Goal: Transaction & Acquisition: Subscribe to service/newsletter

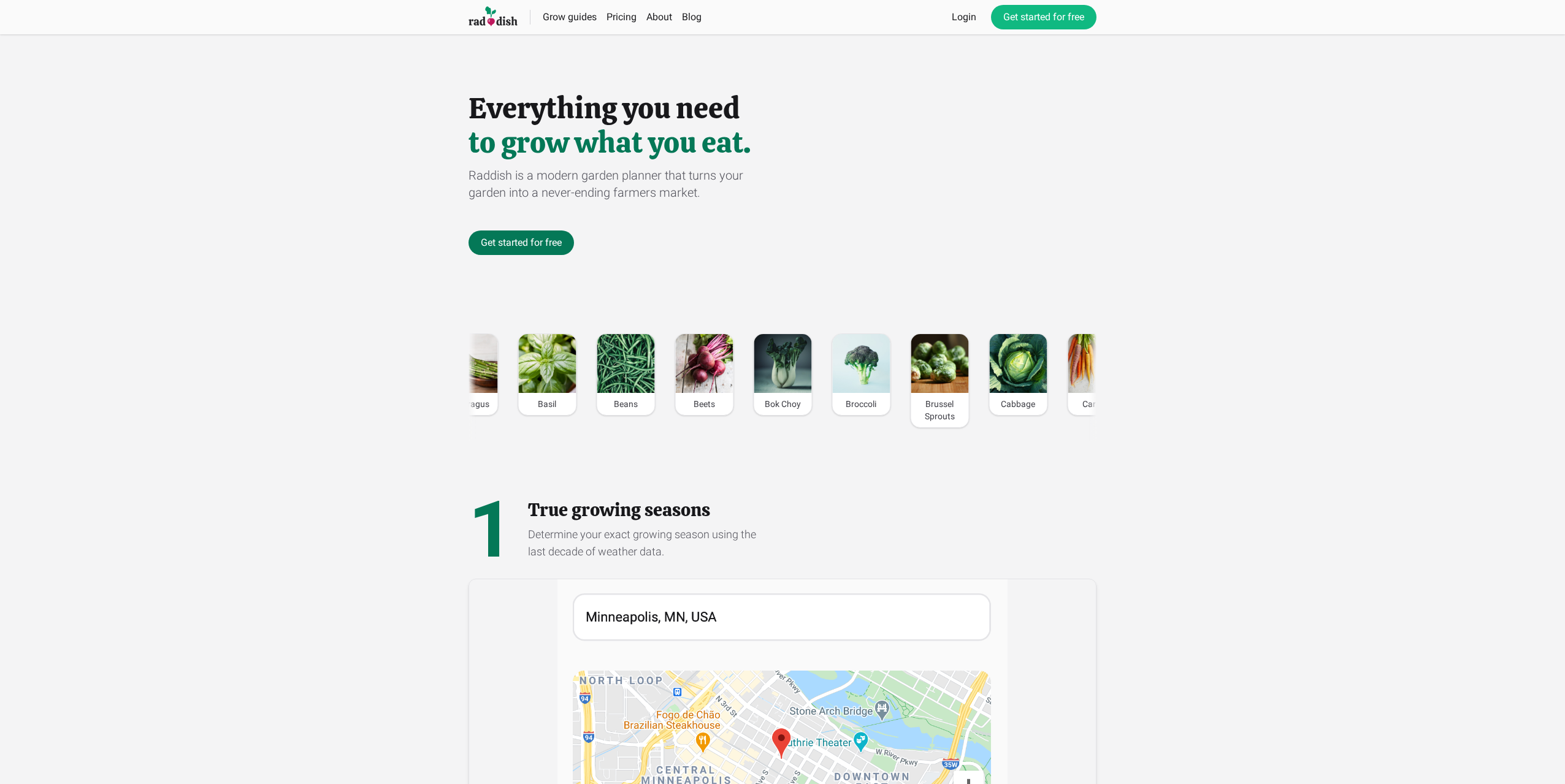
click at [547, 245] on link "Get started for free" at bounding box center [522, 242] width 106 height 25
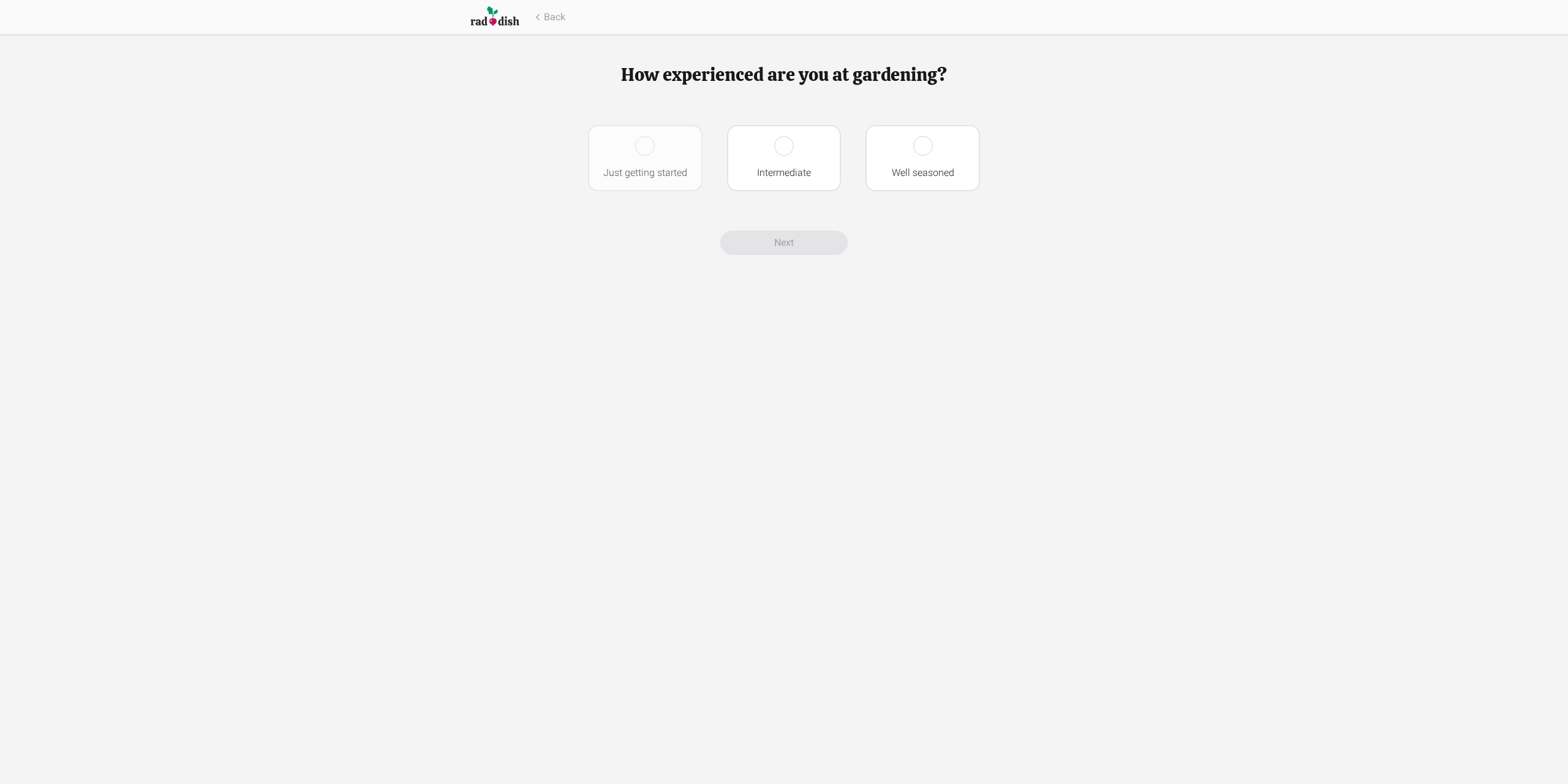
click at [648, 152] on div at bounding box center [645, 146] width 20 height 20
click at [784, 148] on div at bounding box center [784, 146] width 20 height 20
click at [789, 337] on link "Next" at bounding box center [784, 333] width 128 height 25
click at [738, 147] on input "text" at bounding box center [784, 145] width 392 height 39
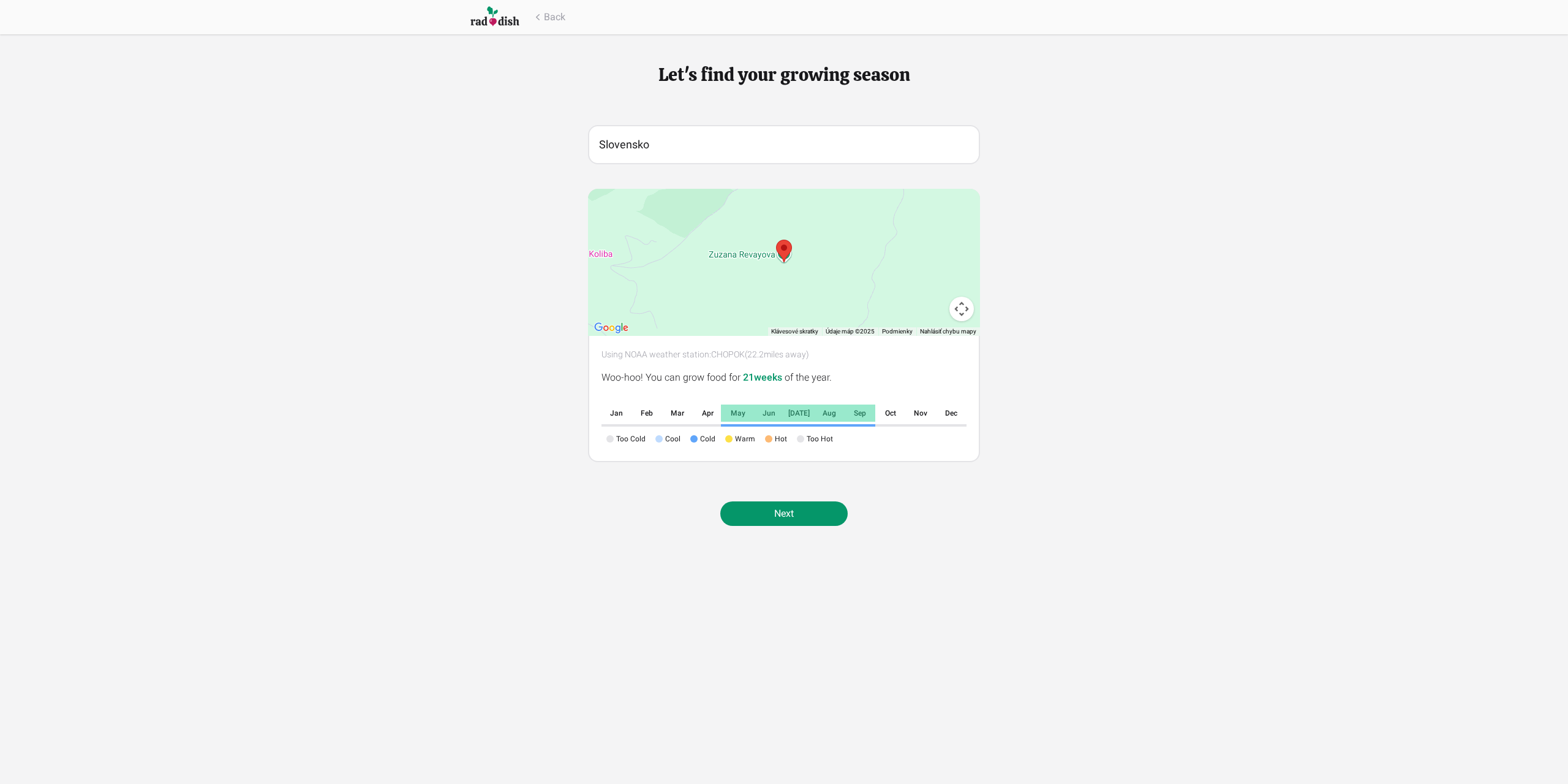
drag, startPoint x: 623, startPoint y: 145, endPoint x: 531, endPoint y: 139, distance: 92.2
click at [547, 141] on div "Let's find your growing season Slovensko ← Posunúť doľava → Posunúť doprava ↑ P…" at bounding box center [784, 278] width 1568 height 556
type input "Štúrovo, Slovensko"
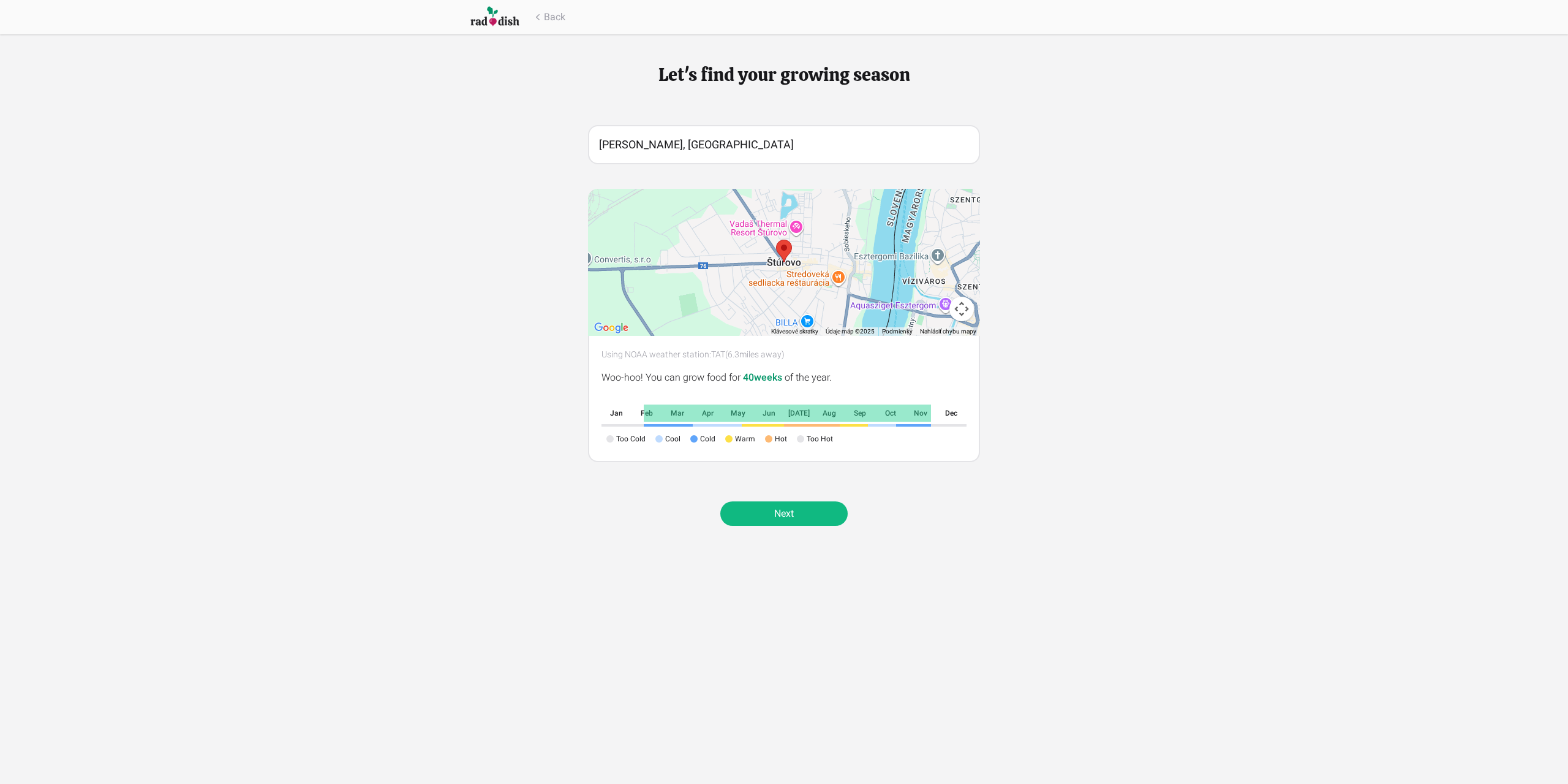
click at [782, 509] on link "Next" at bounding box center [784, 513] width 128 height 25
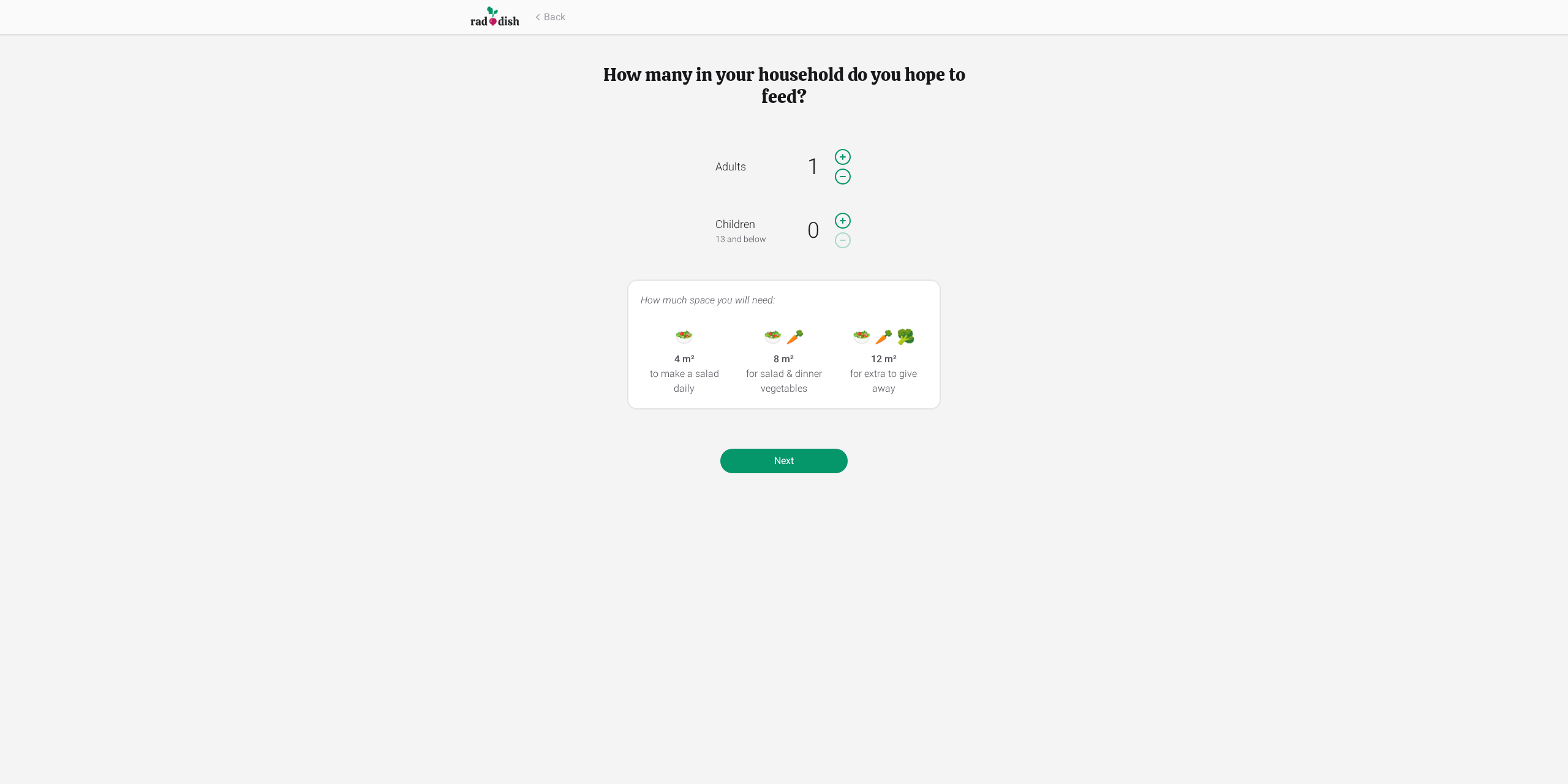
click at [841, 152] on icon at bounding box center [842, 157] width 20 height 25
click at [839, 212] on icon at bounding box center [842, 221] width 20 height 25
click at [839, 213] on icon at bounding box center [842, 221] width 20 height 25
click at [786, 456] on link "Next" at bounding box center [784, 460] width 128 height 25
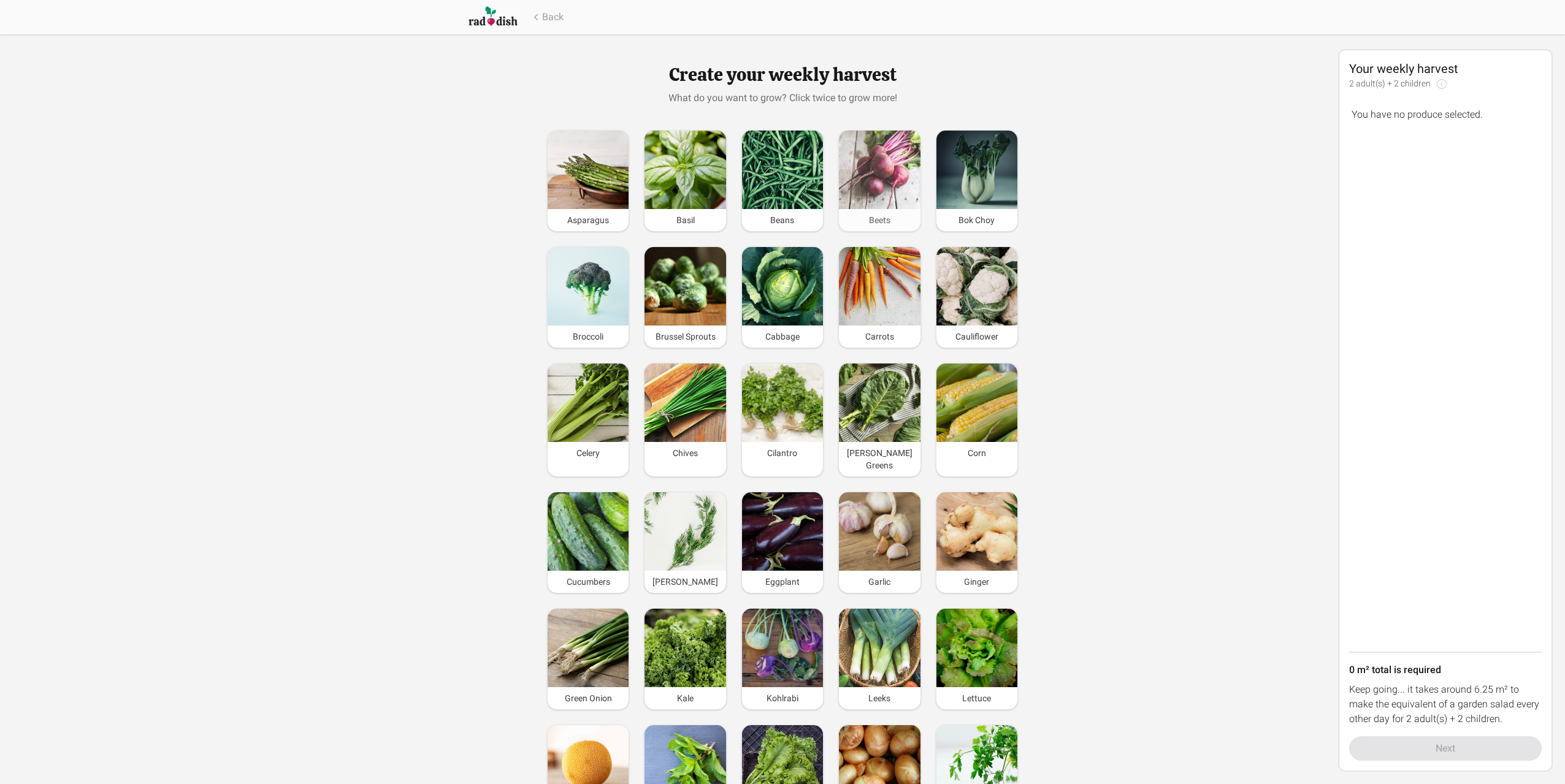
click at [881, 195] on img at bounding box center [879, 170] width 81 height 78
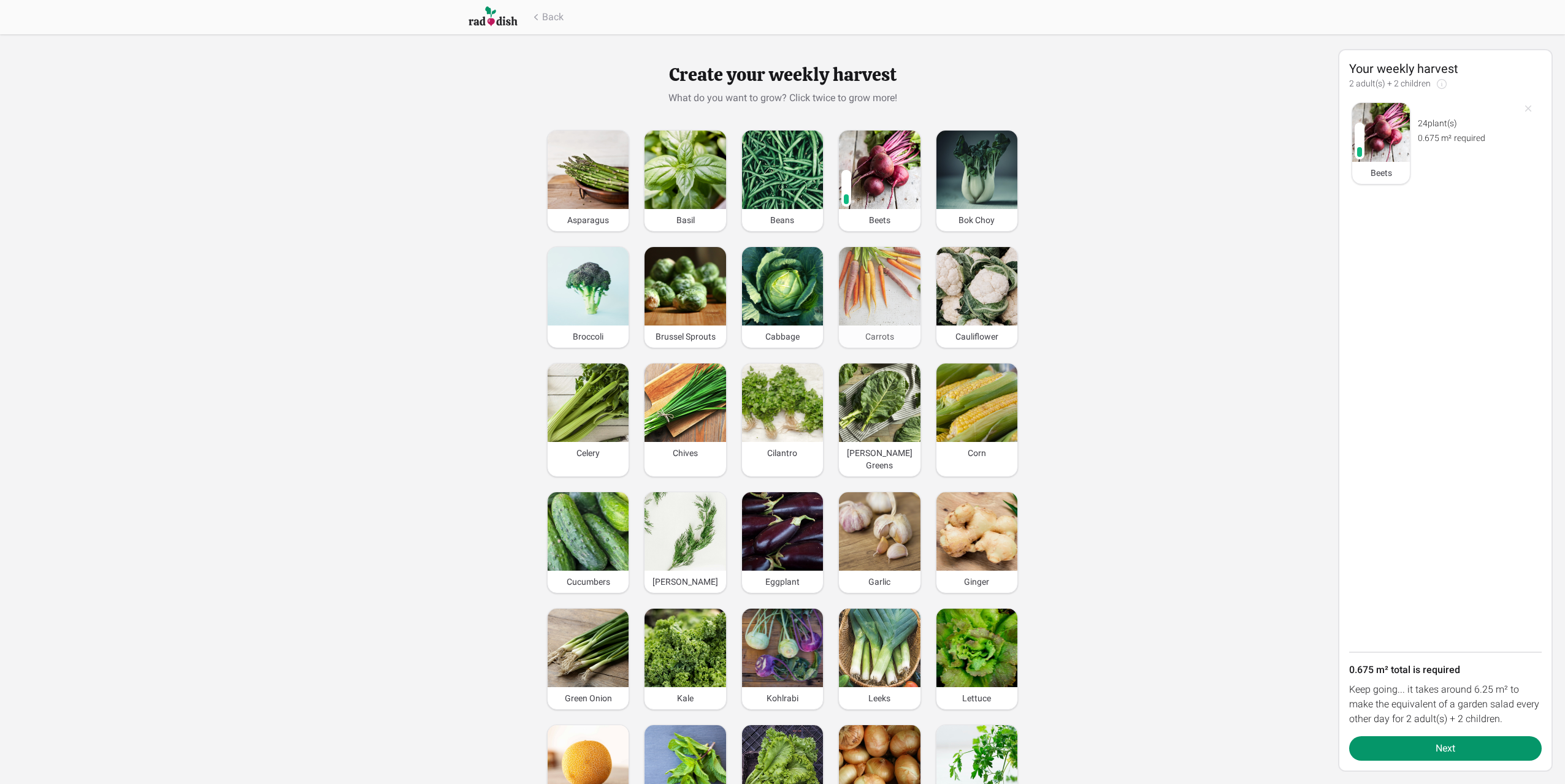
click at [865, 297] on img at bounding box center [879, 286] width 81 height 78
click at [868, 299] on img at bounding box center [879, 286] width 81 height 78
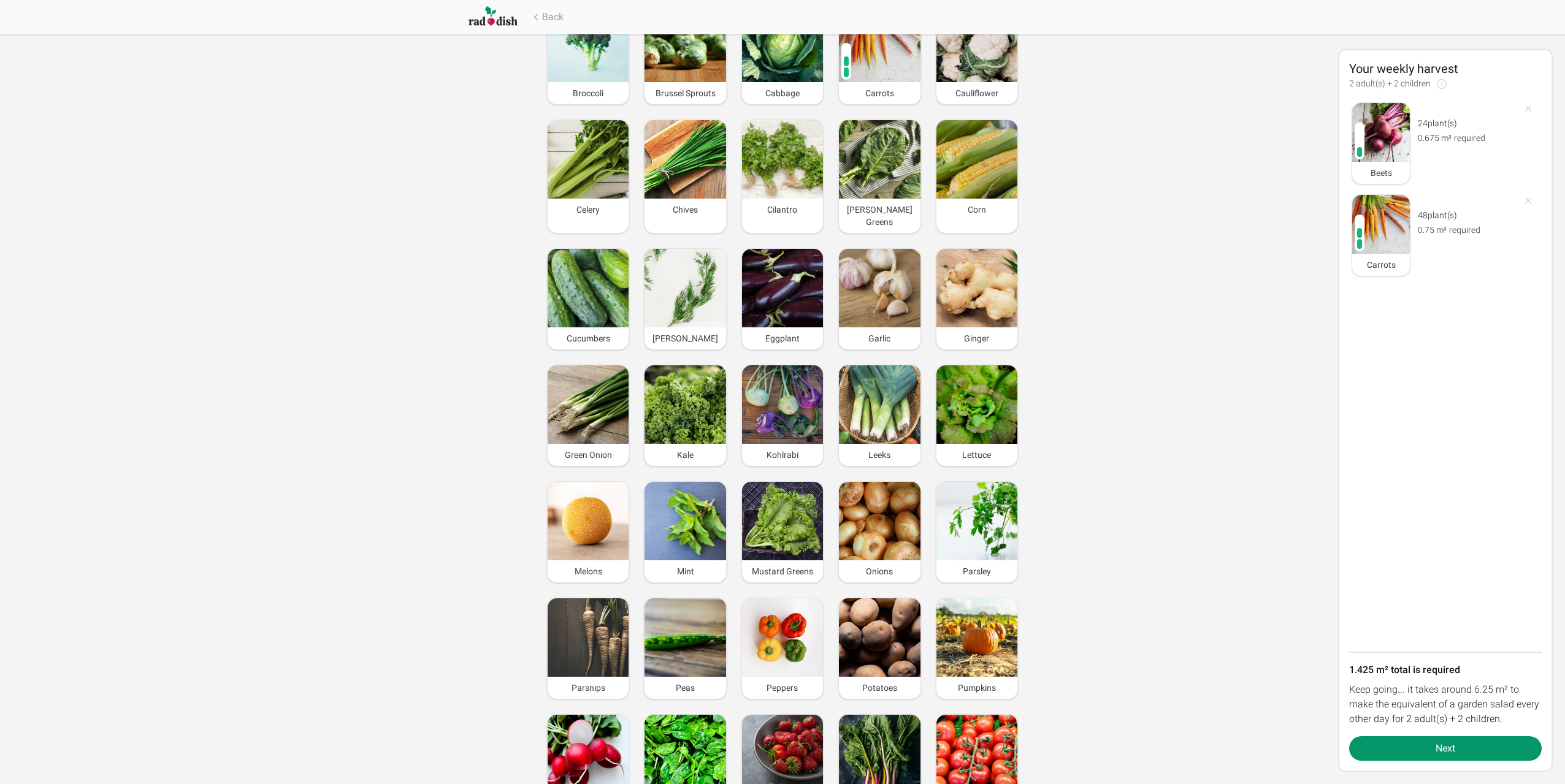
scroll to position [307, 0]
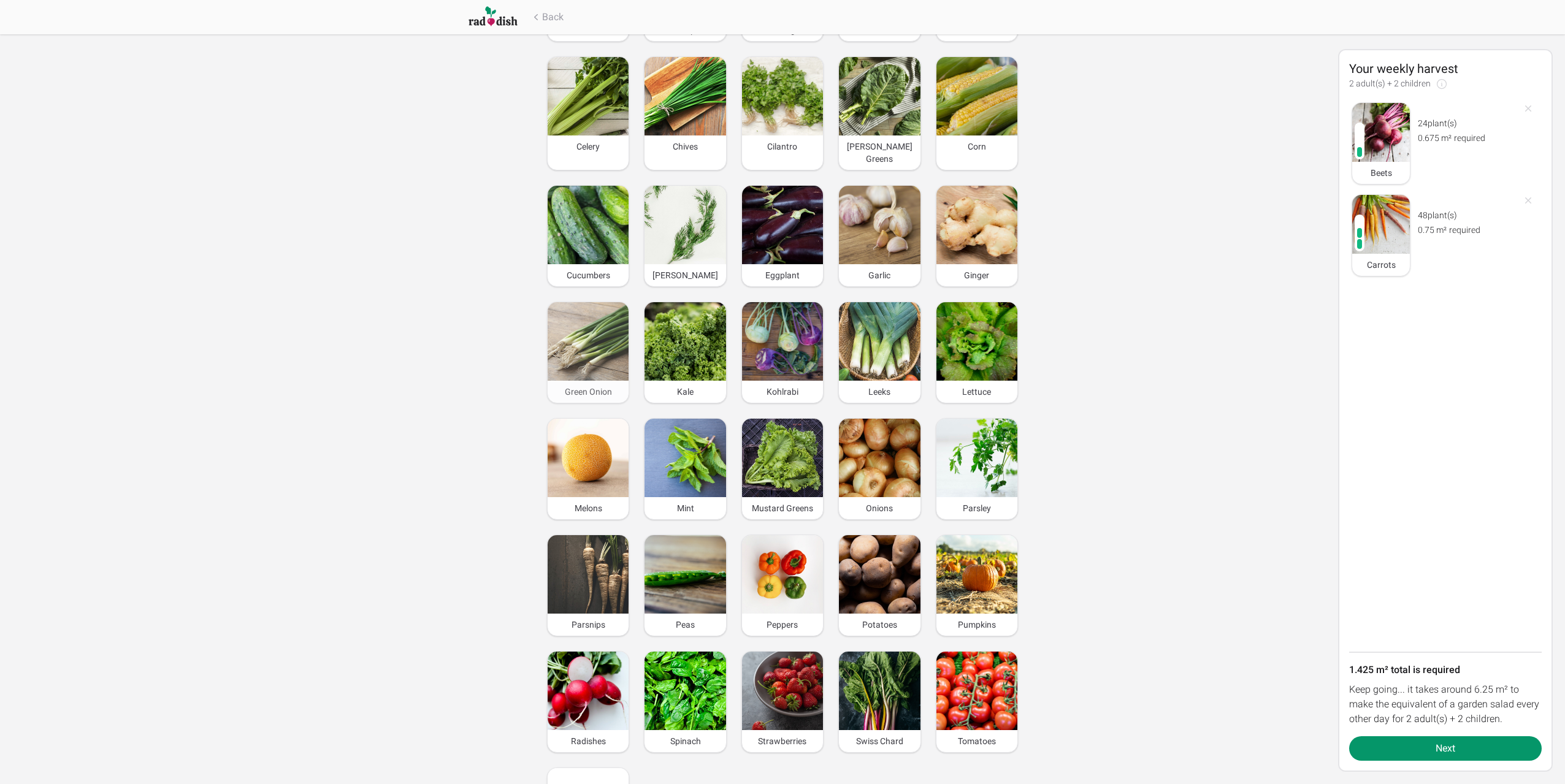
click at [579, 342] on img at bounding box center [587, 342] width 81 height 78
click at [595, 331] on img at bounding box center [587, 342] width 81 height 78
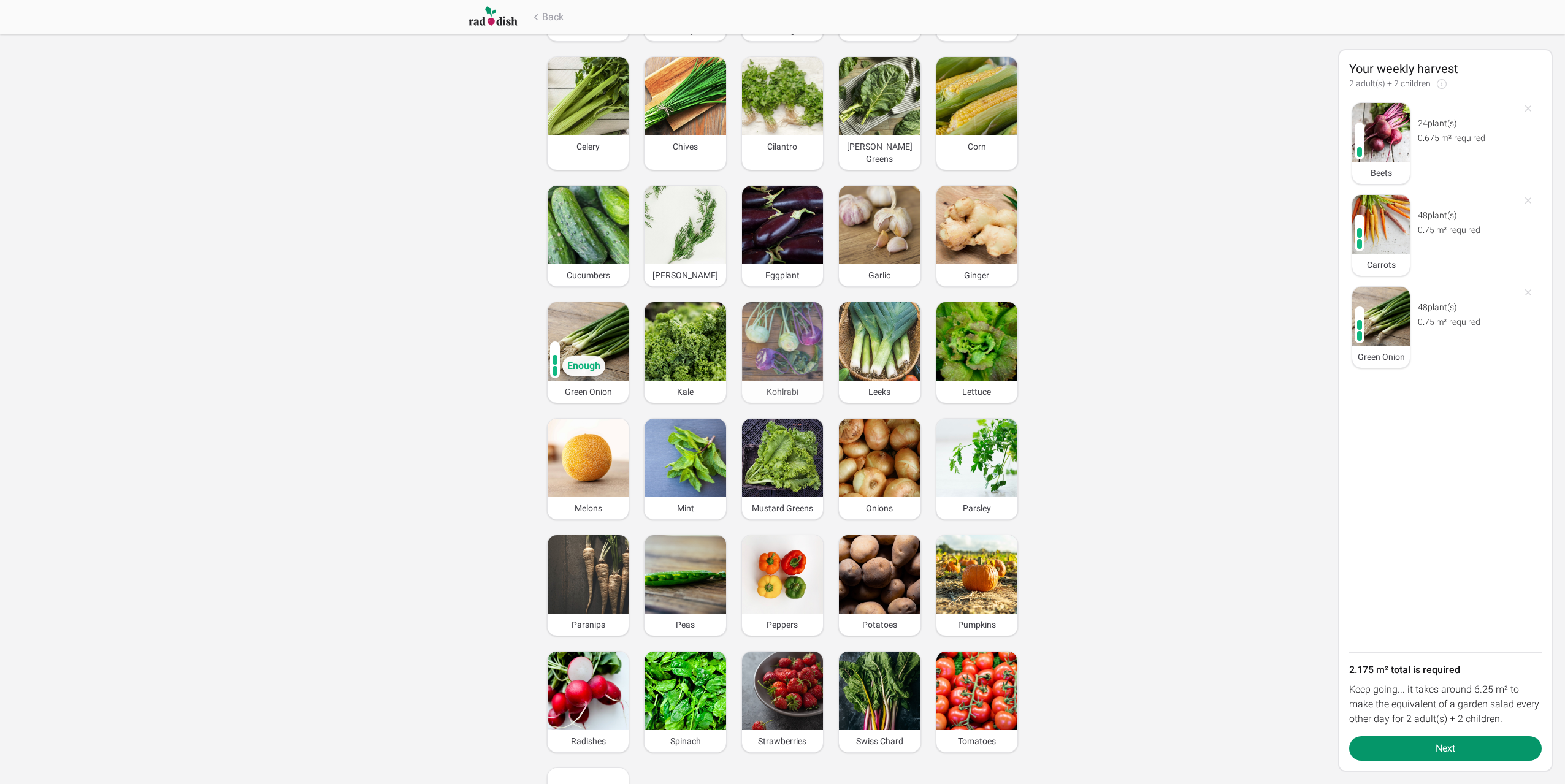
click at [768, 335] on img at bounding box center [782, 342] width 81 height 78
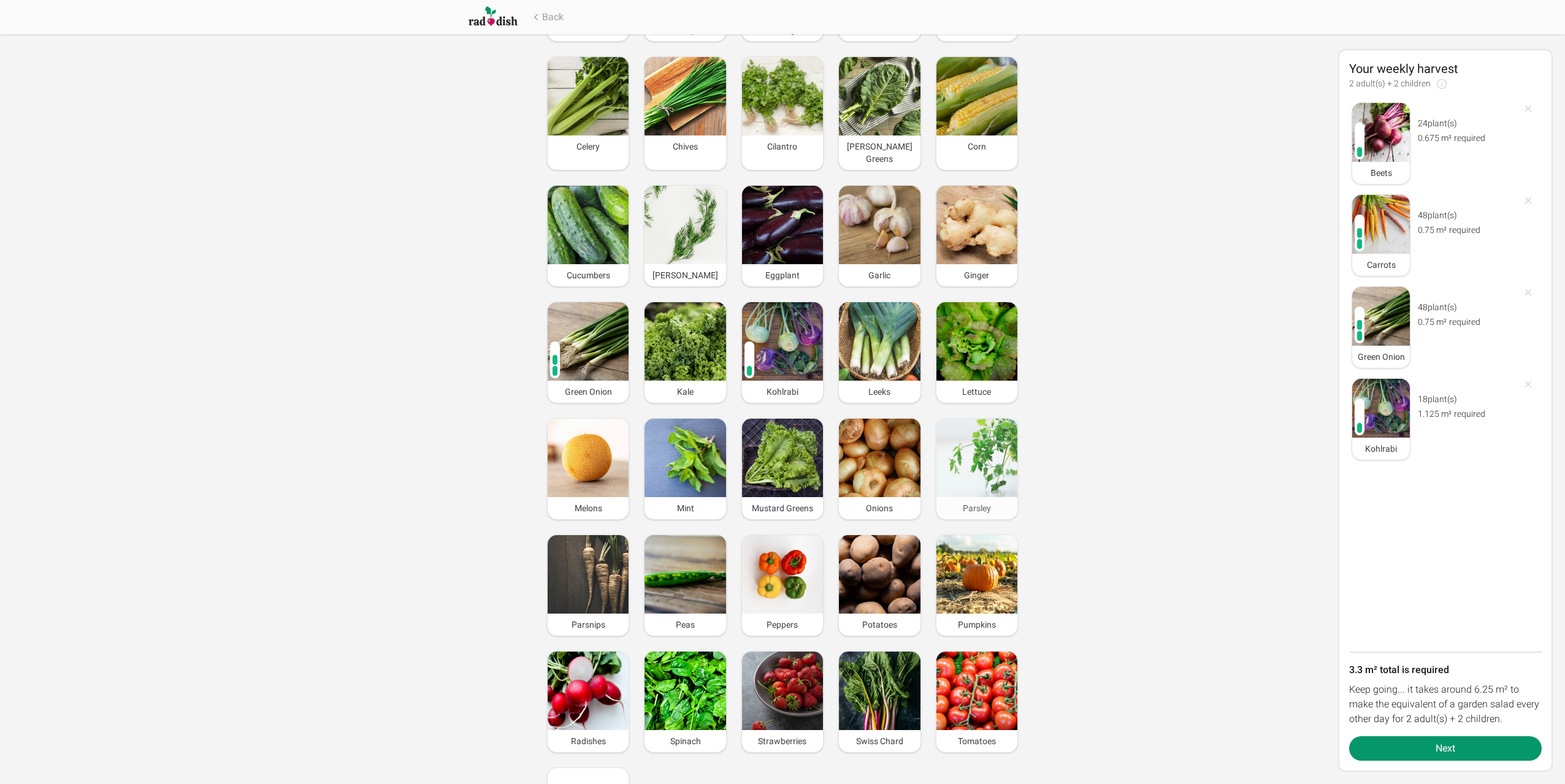
click at [982, 448] on img at bounding box center [976, 458] width 81 height 78
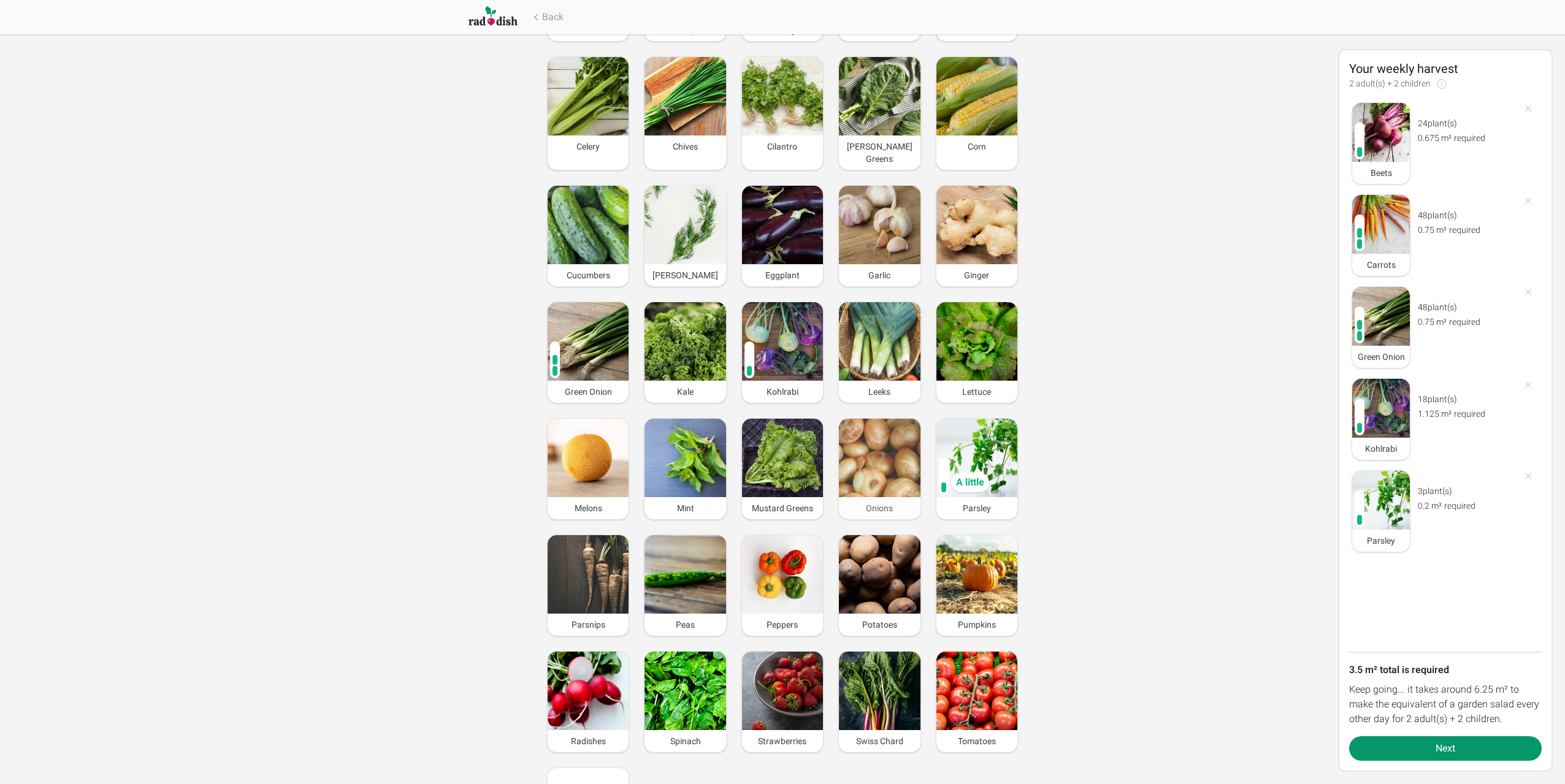
click at [875, 457] on img at bounding box center [879, 458] width 81 height 78
click at [875, 457] on img at bounding box center [880, 458] width 75 height 72
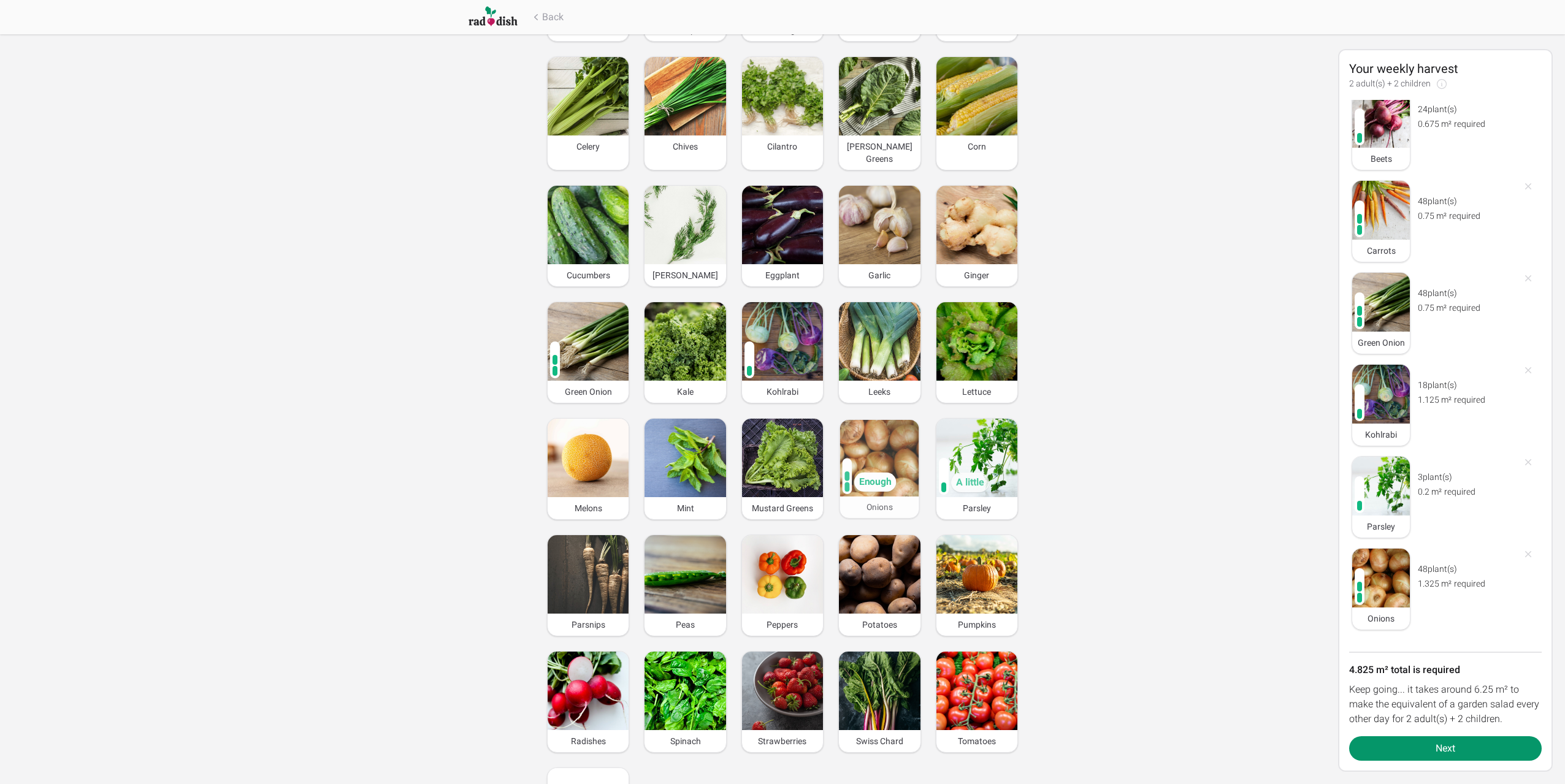
click at [873, 440] on img at bounding box center [879, 458] width 79 height 77
click at [873, 441] on img at bounding box center [880, 458] width 80 height 78
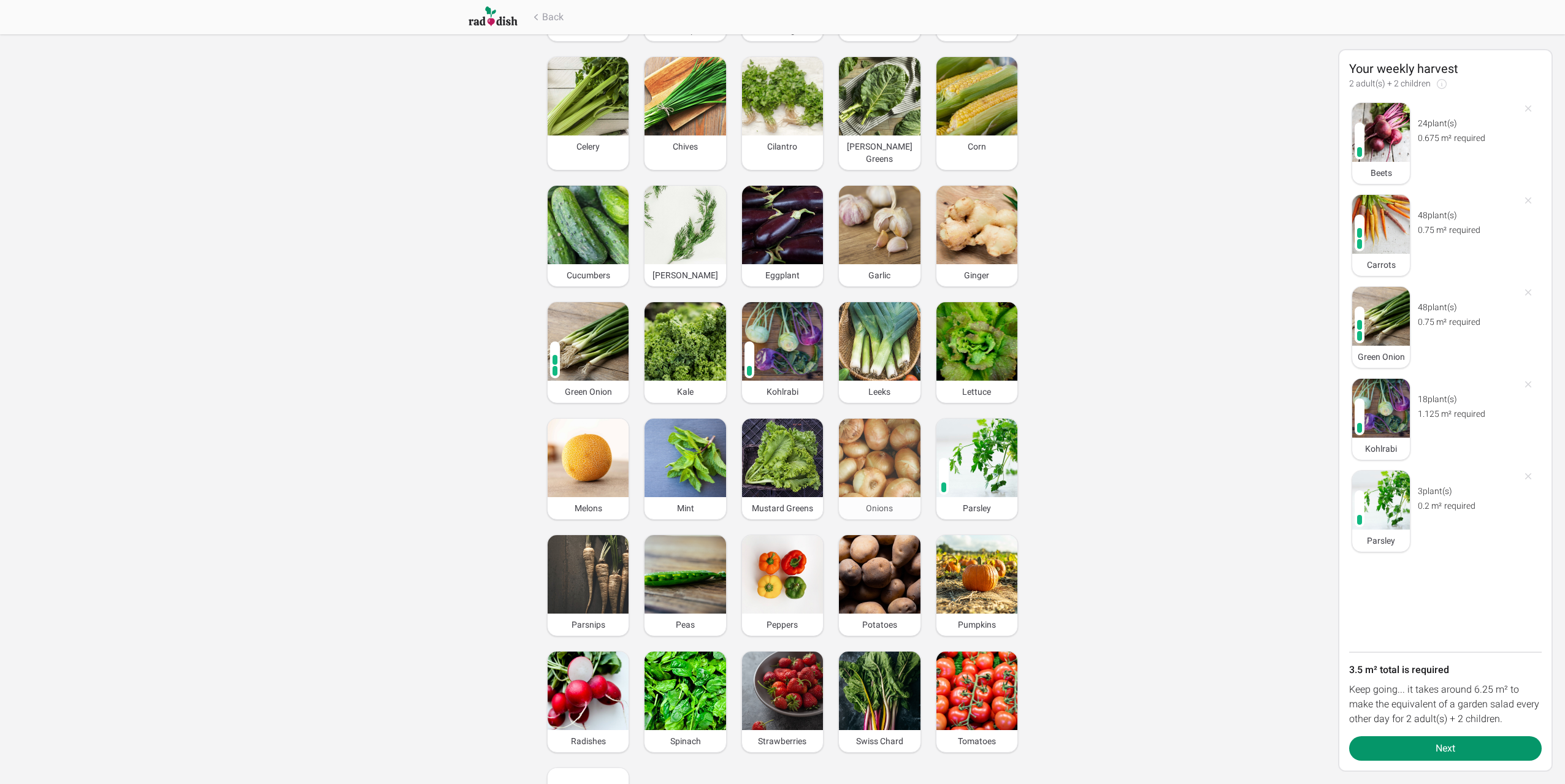
click at [873, 441] on img at bounding box center [879, 458] width 81 height 78
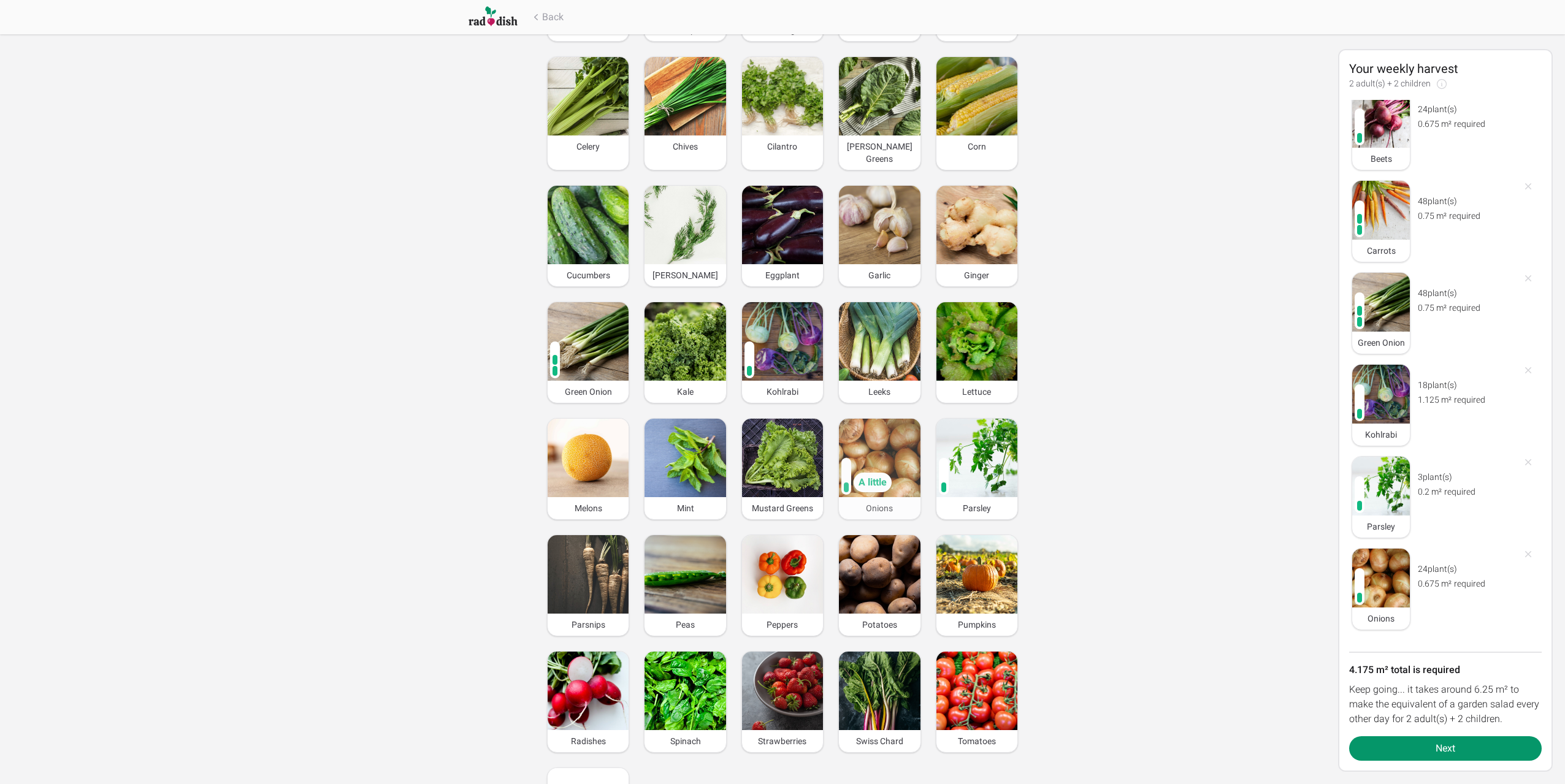
click at [873, 441] on img at bounding box center [879, 458] width 81 height 78
click at [597, 548] on img at bounding box center [587, 574] width 81 height 78
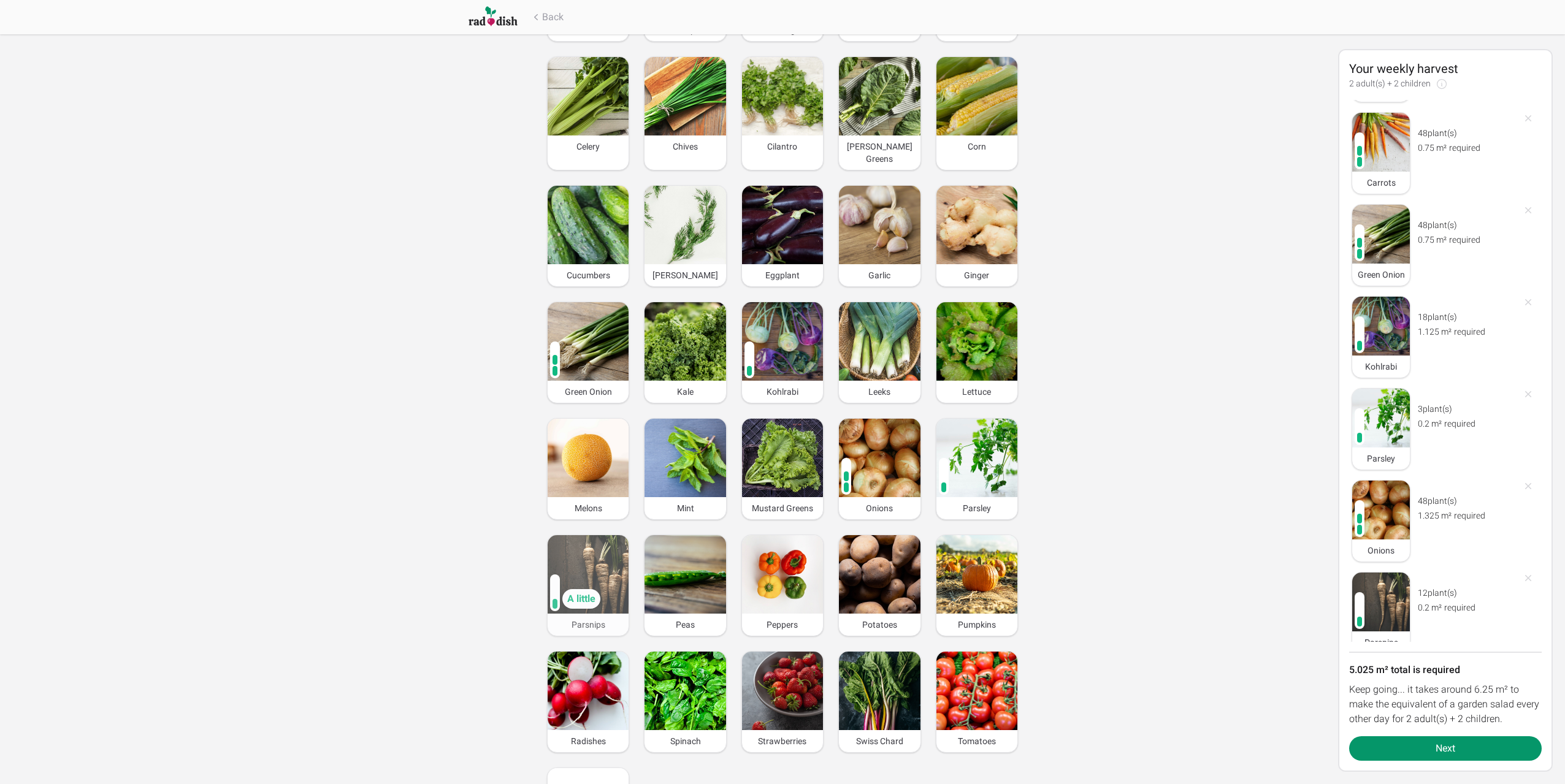
scroll to position [106, 0]
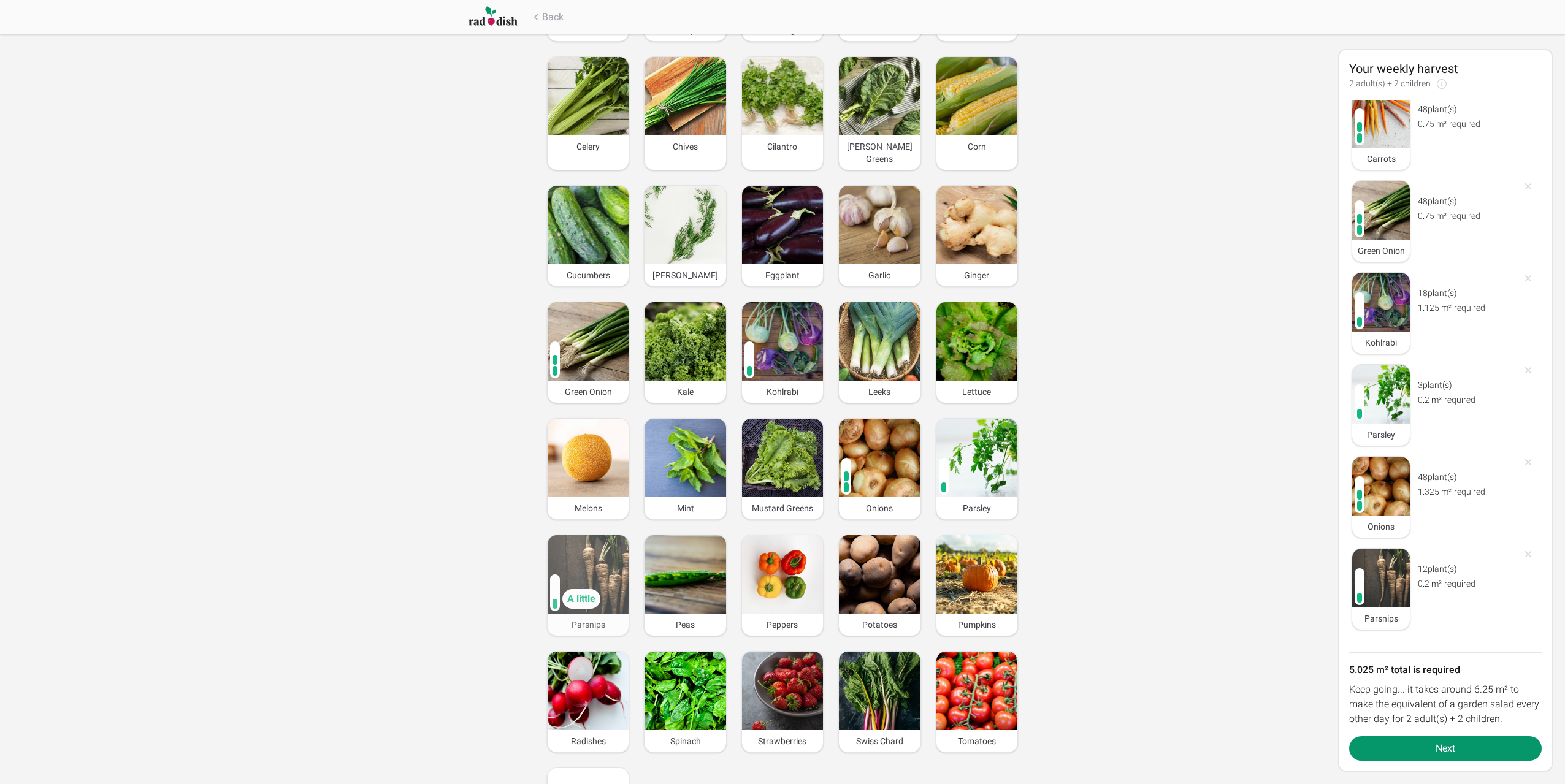
click at [576, 543] on img at bounding box center [587, 574] width 81 height 78
click at [880, 545] on img at bounding box center [879, 574] width 81 height 78
click at [879, 545] on img at bounding box center [879, 574] width 81 height 78
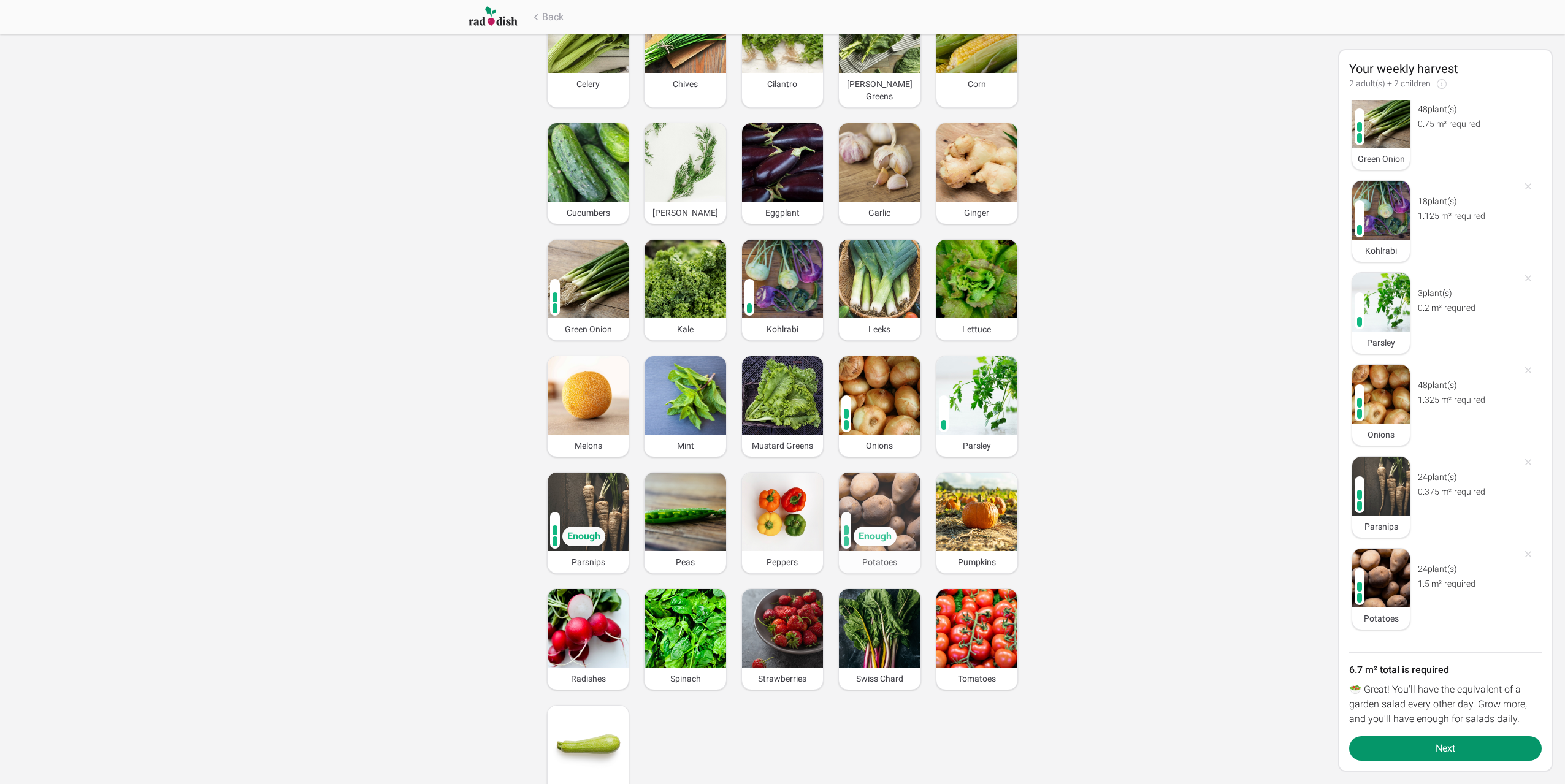
scroll to position [368, 0]
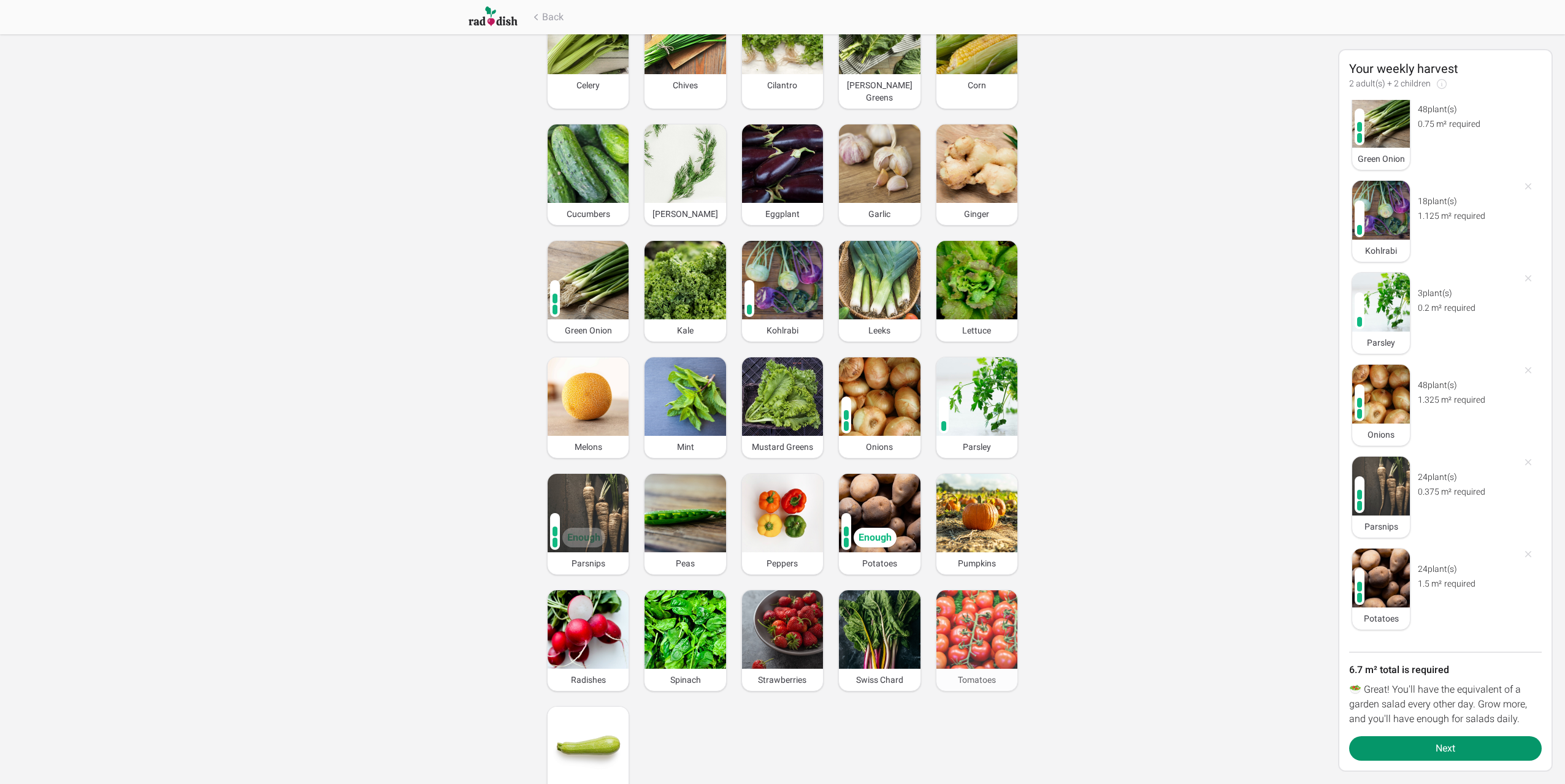
click at [957, 622] on img at bounding box center [976, 630] width 81 height 78
click at [957, 622] on img at bounding box center [977, 630] width 80 height 77
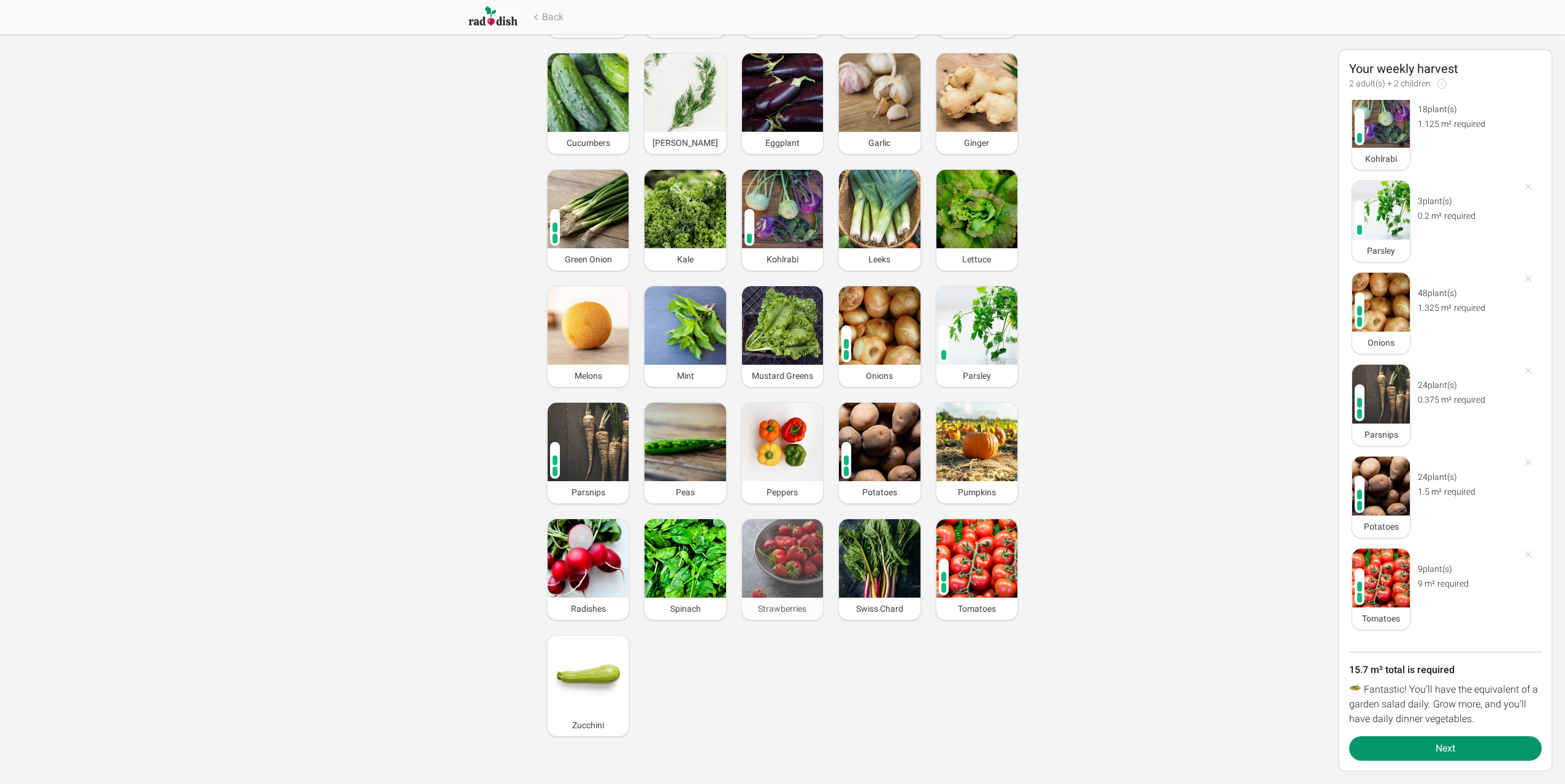
scroll to position [458, 0]
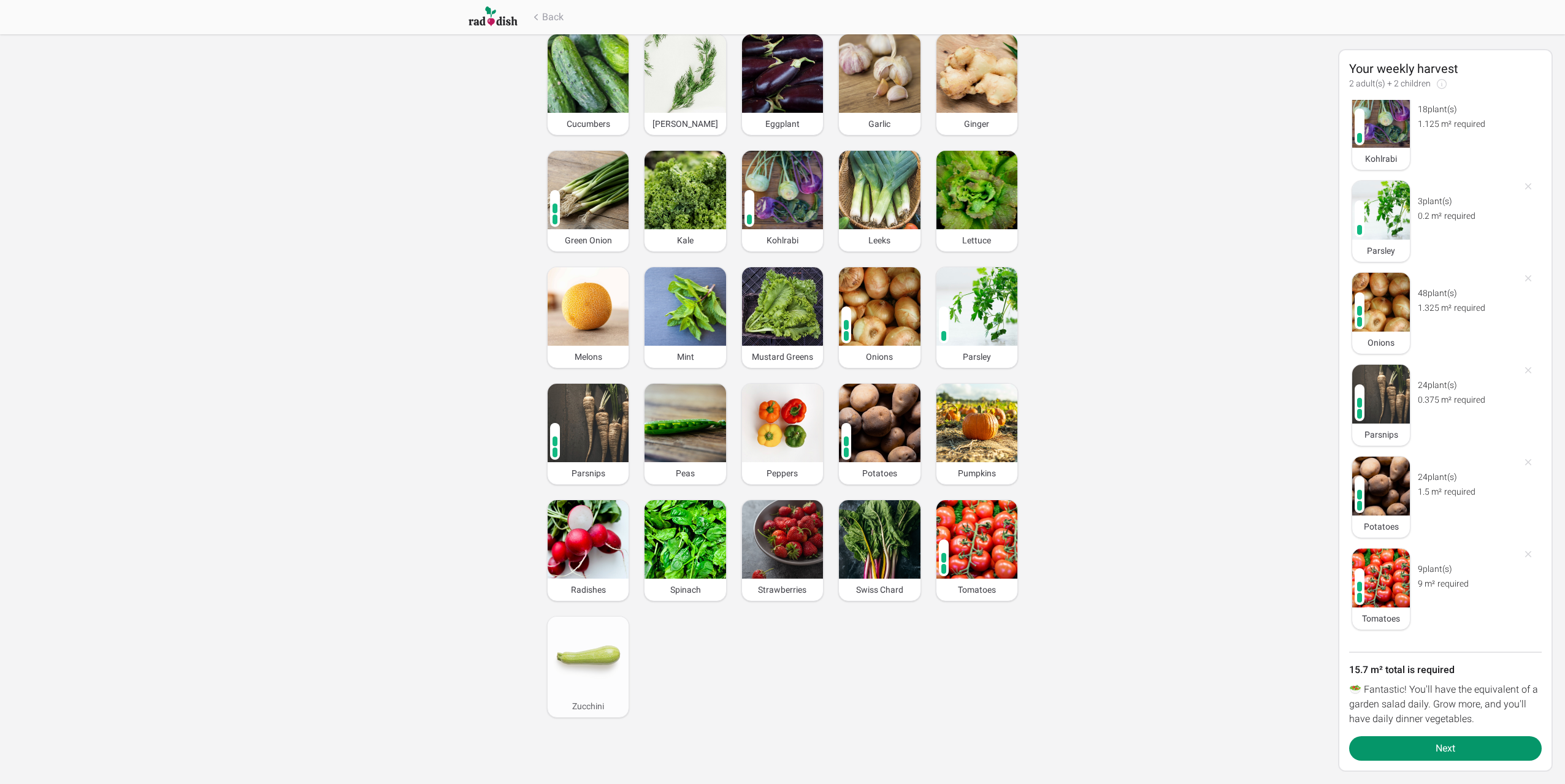
click at [594, 619] on img at bounding box center [587, 656] width 81 height 78
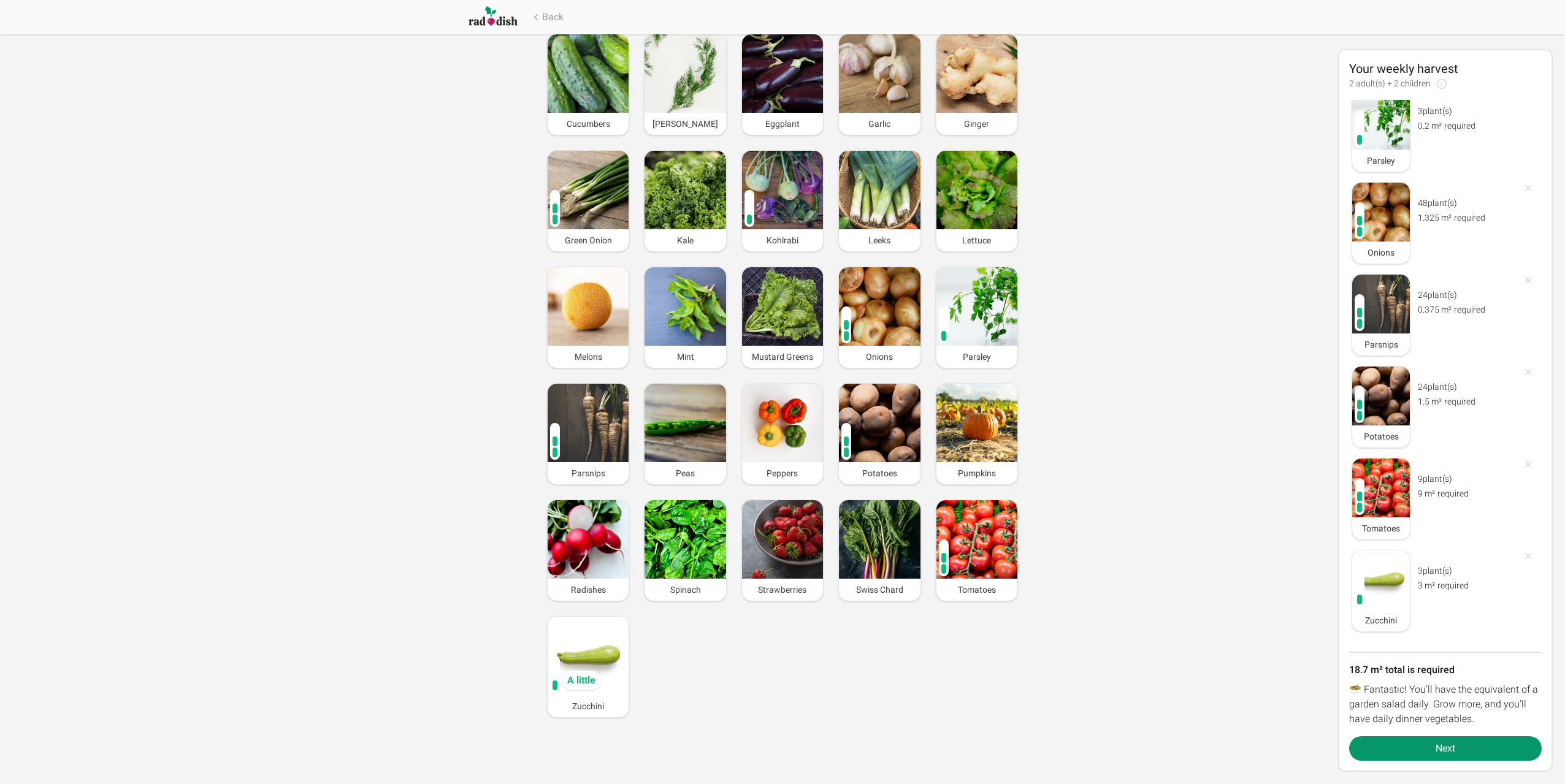
scroll to position [382, 0]
click at [590, 525] on img at bounding box center [587, 539] width 81 height 78
click at [590, 525] on img at bounding box center [588, 540] width 75 height 73
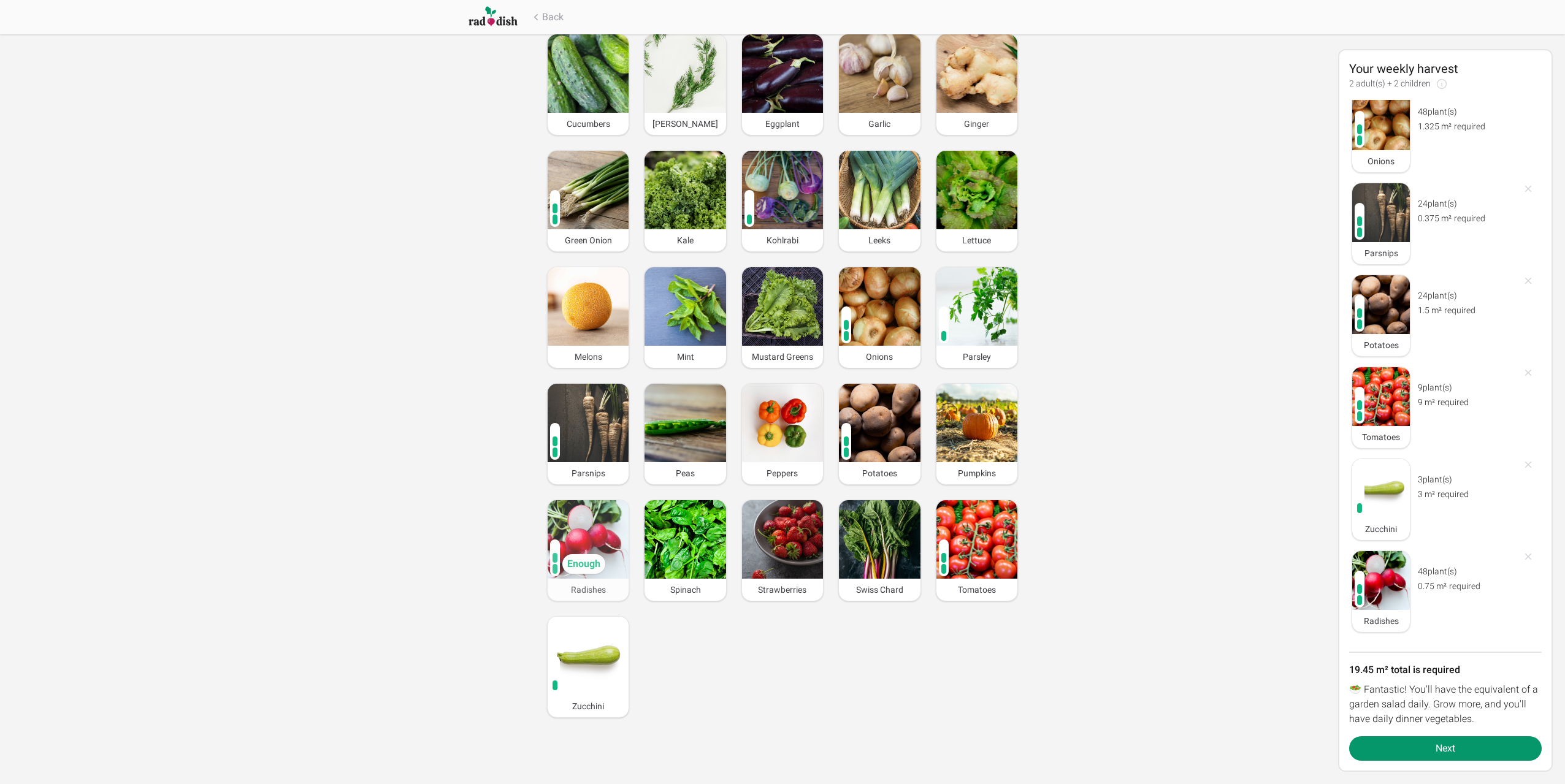
scroll to position [474, 0]
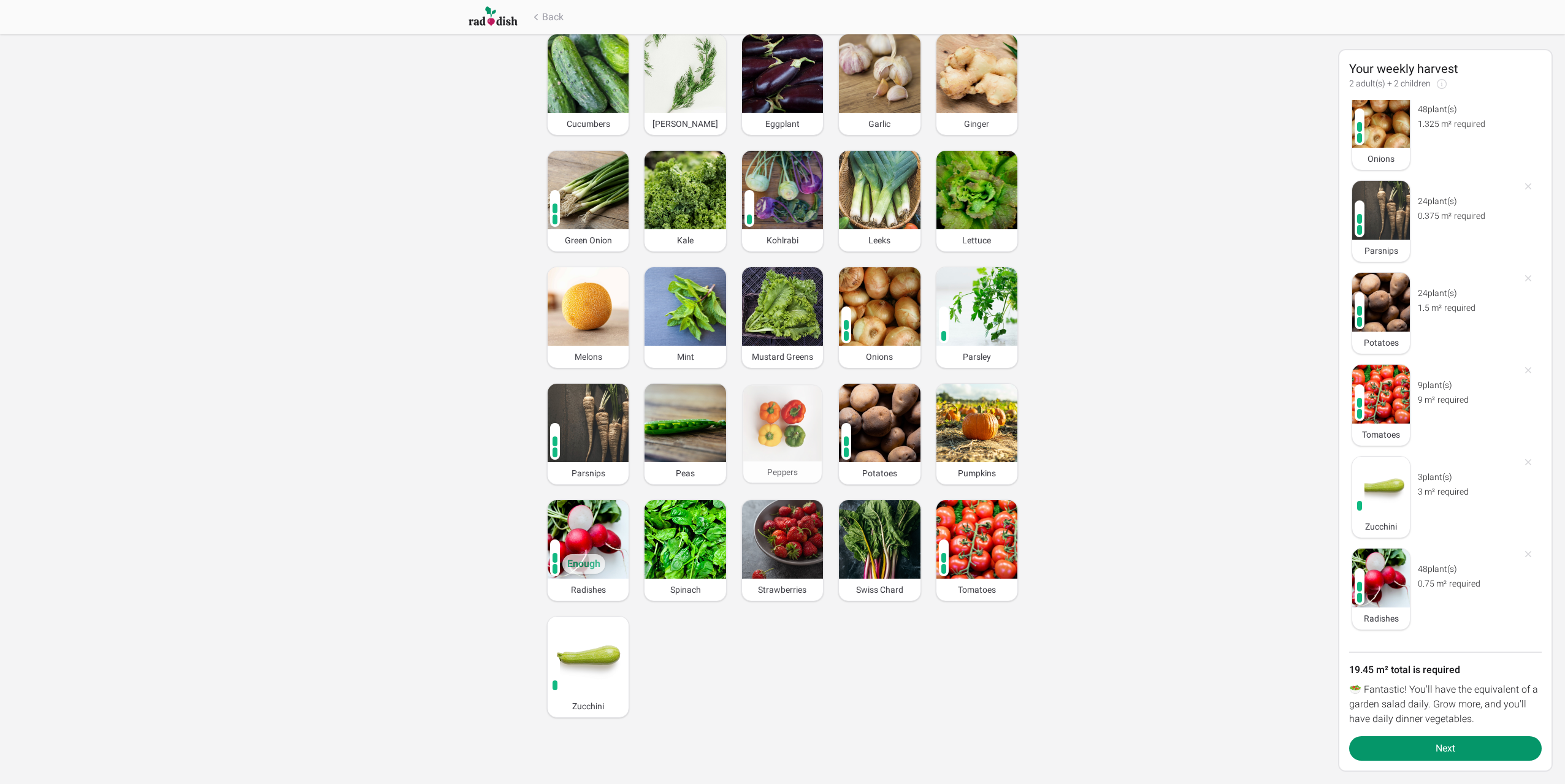
click at [761, 427] on img at bounding box center [782, 423] width 78 height 76
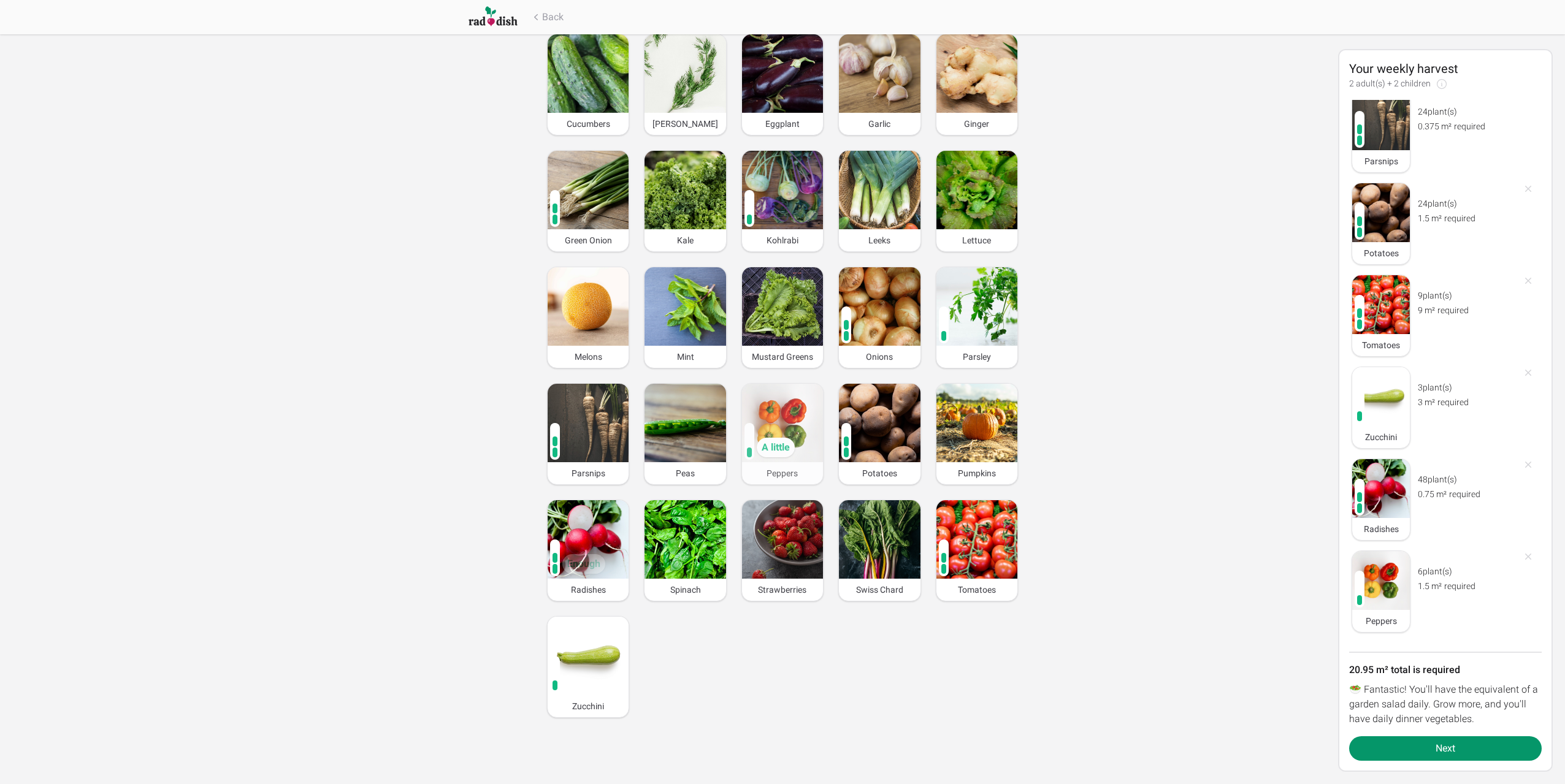
scroll to position [566, 0]
click at [767, 420] on img at bounding box center [782, 423] width 81 height 78
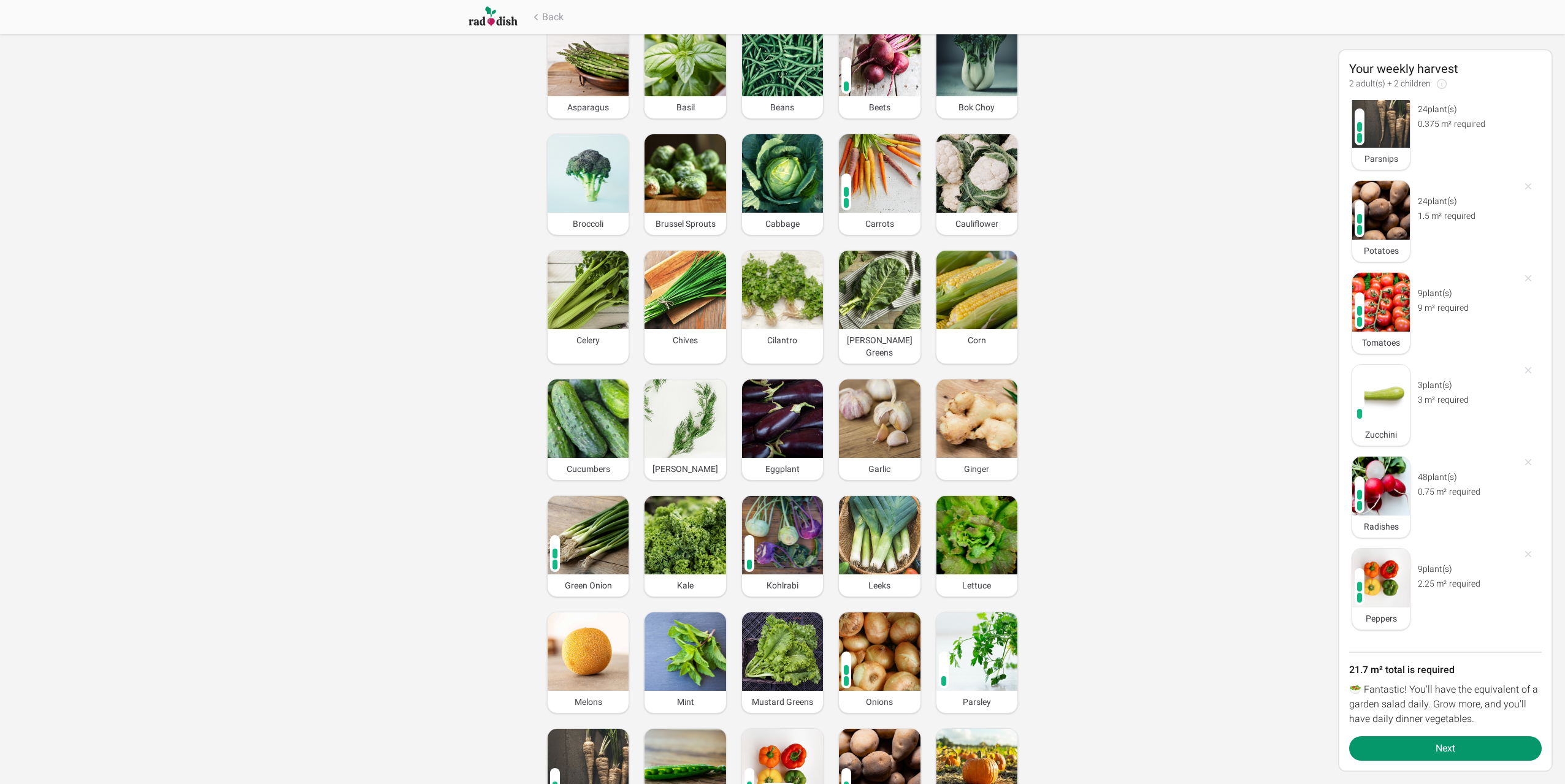
scroll to position [29, 0]
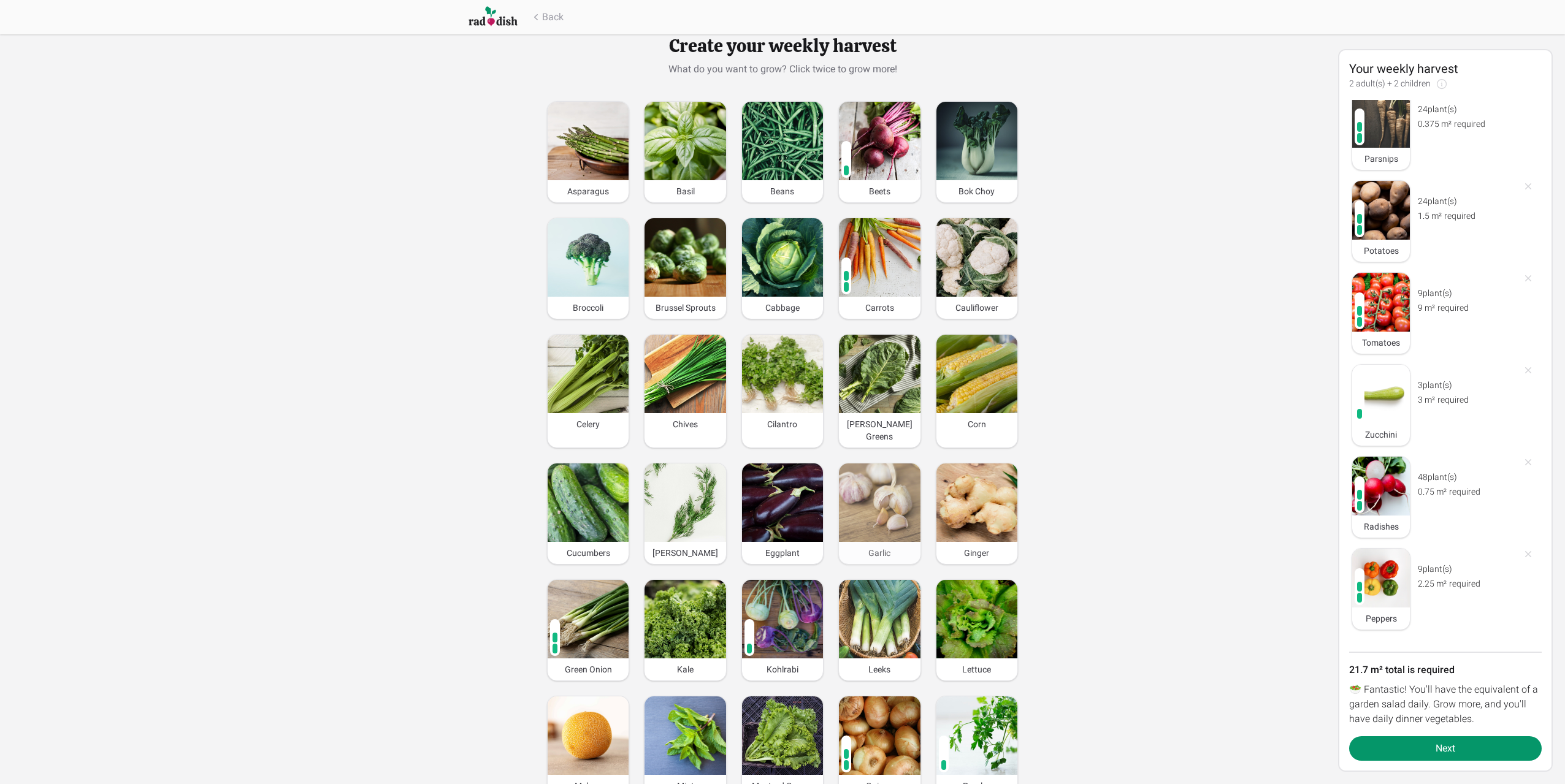
click at [871, 494] on img at bounding box center [879, 503] width 81 height 78
click at [871, 494] on img at bounding box center [880, 504] width 75 height 73
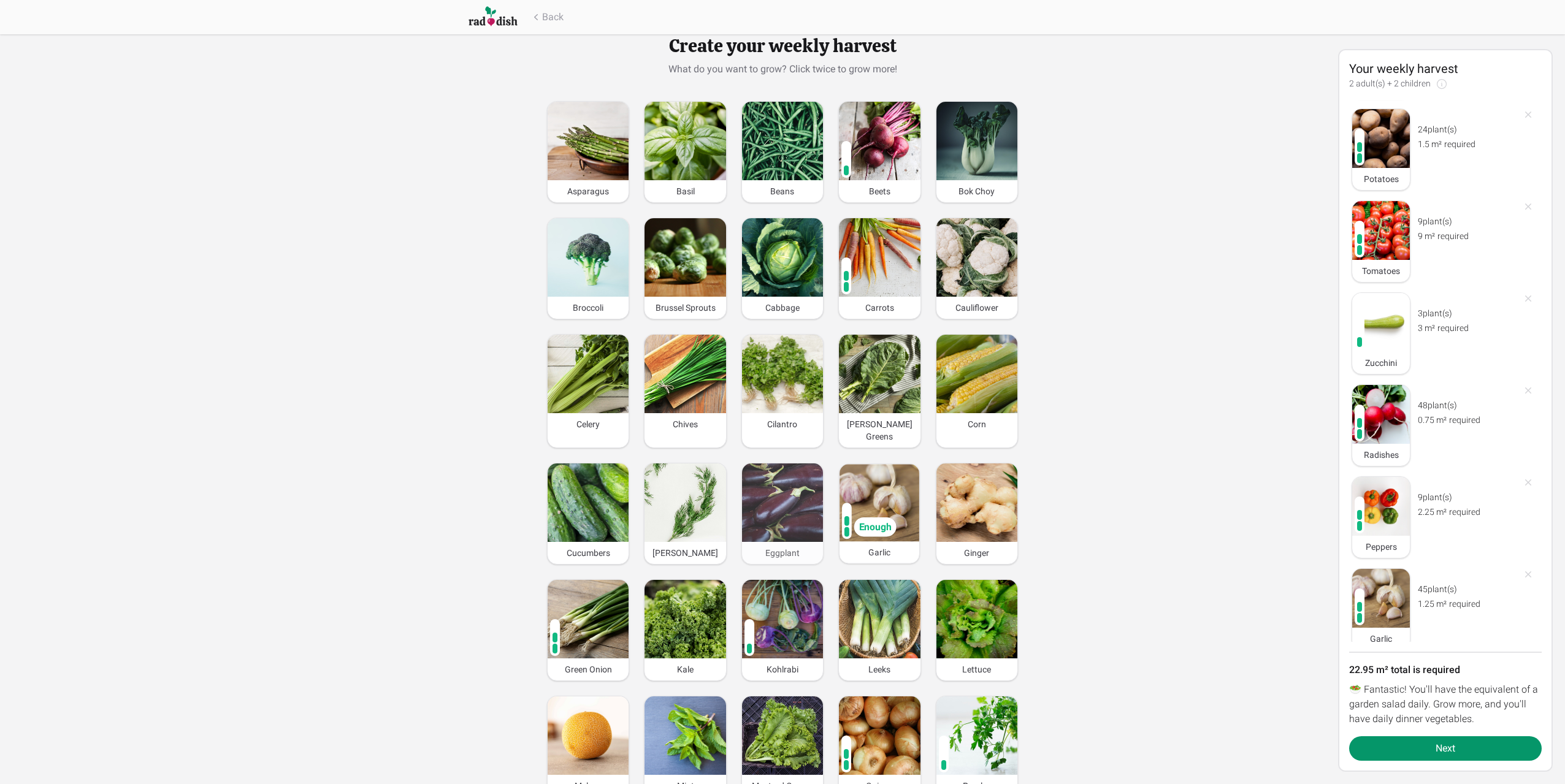
scroll to position [658, 0]
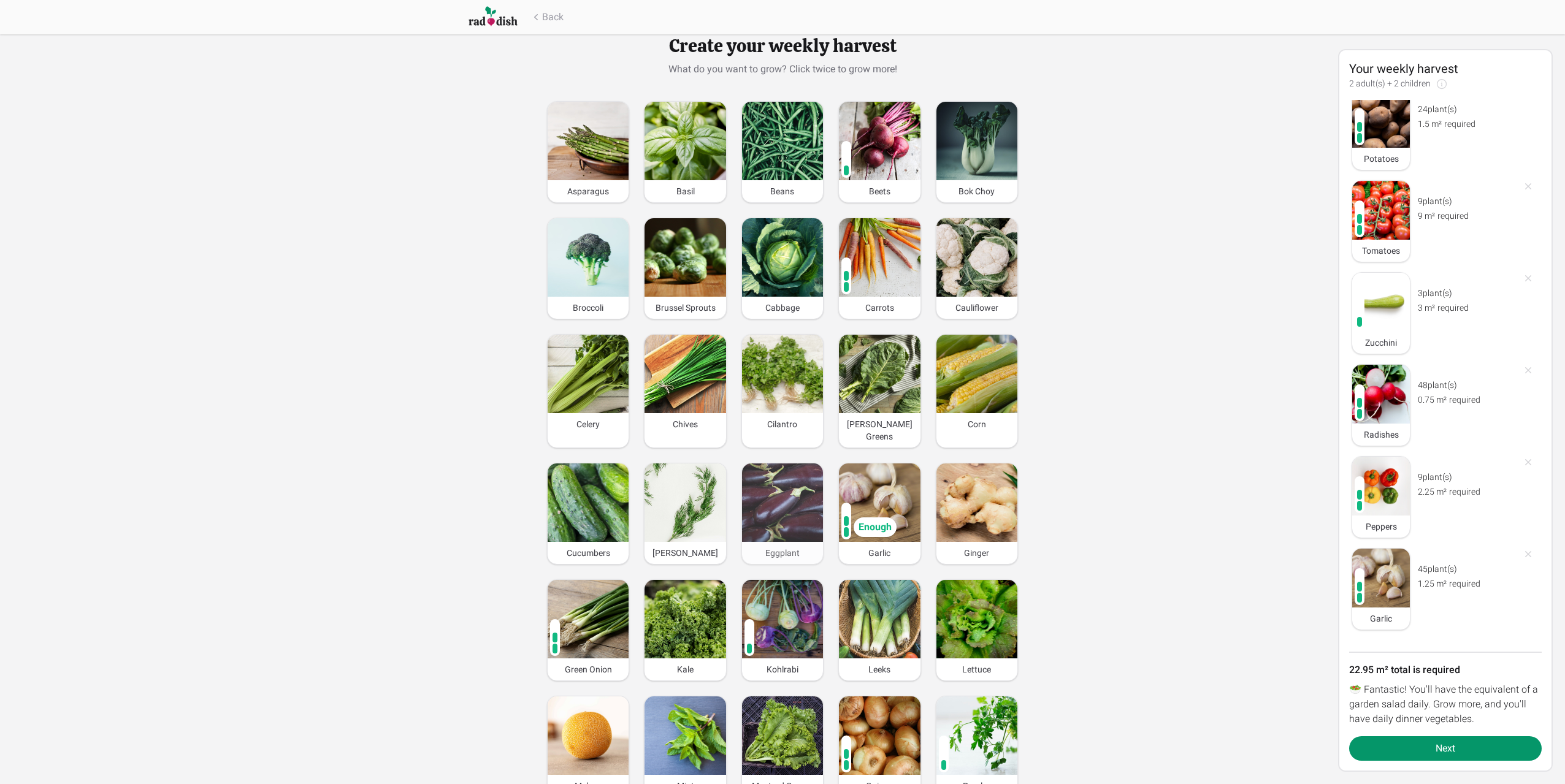
click at [780, 488] on img at bounding box center [782, 503] width 81 height 78
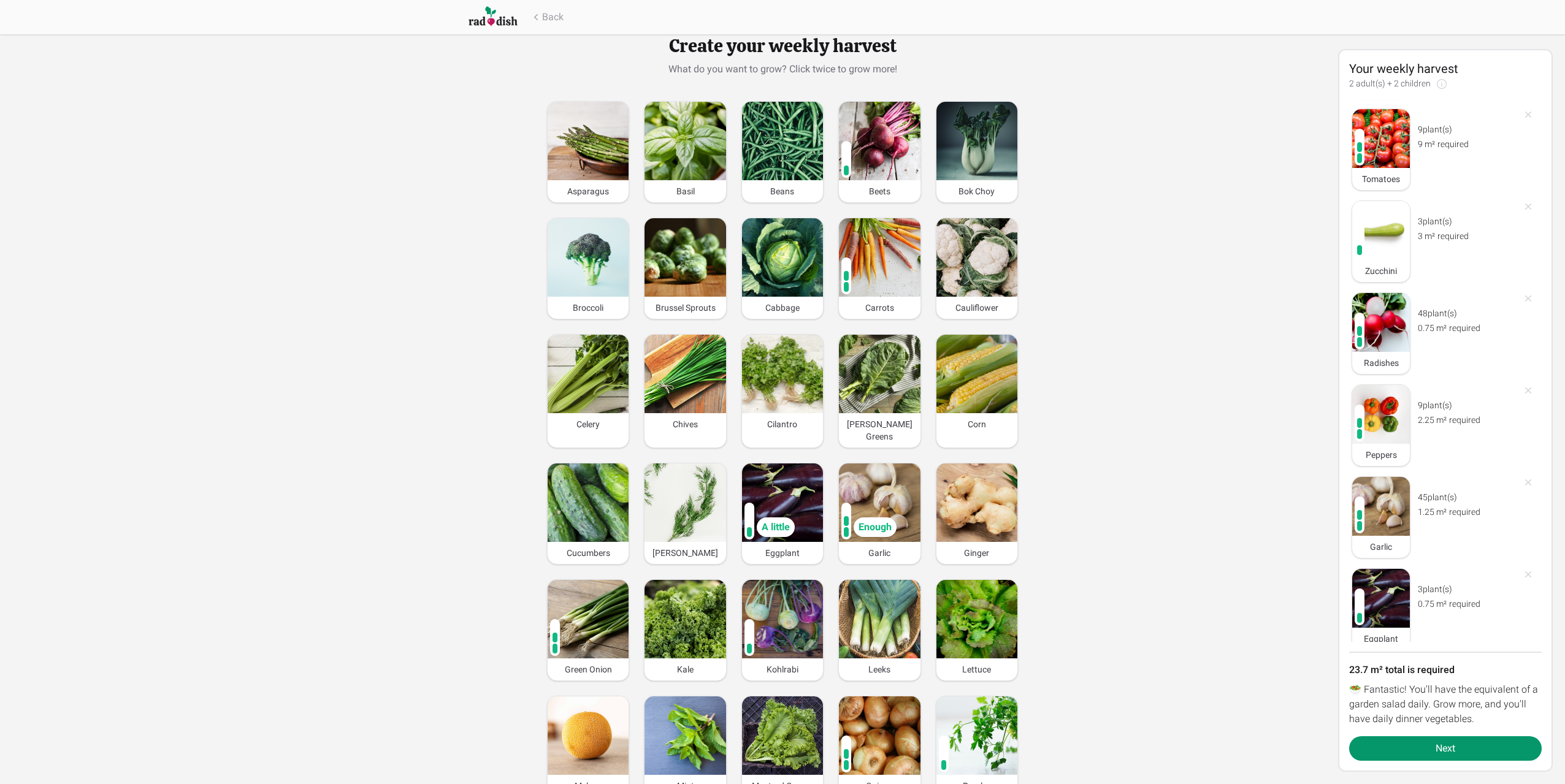
scroll to position [750, 0]
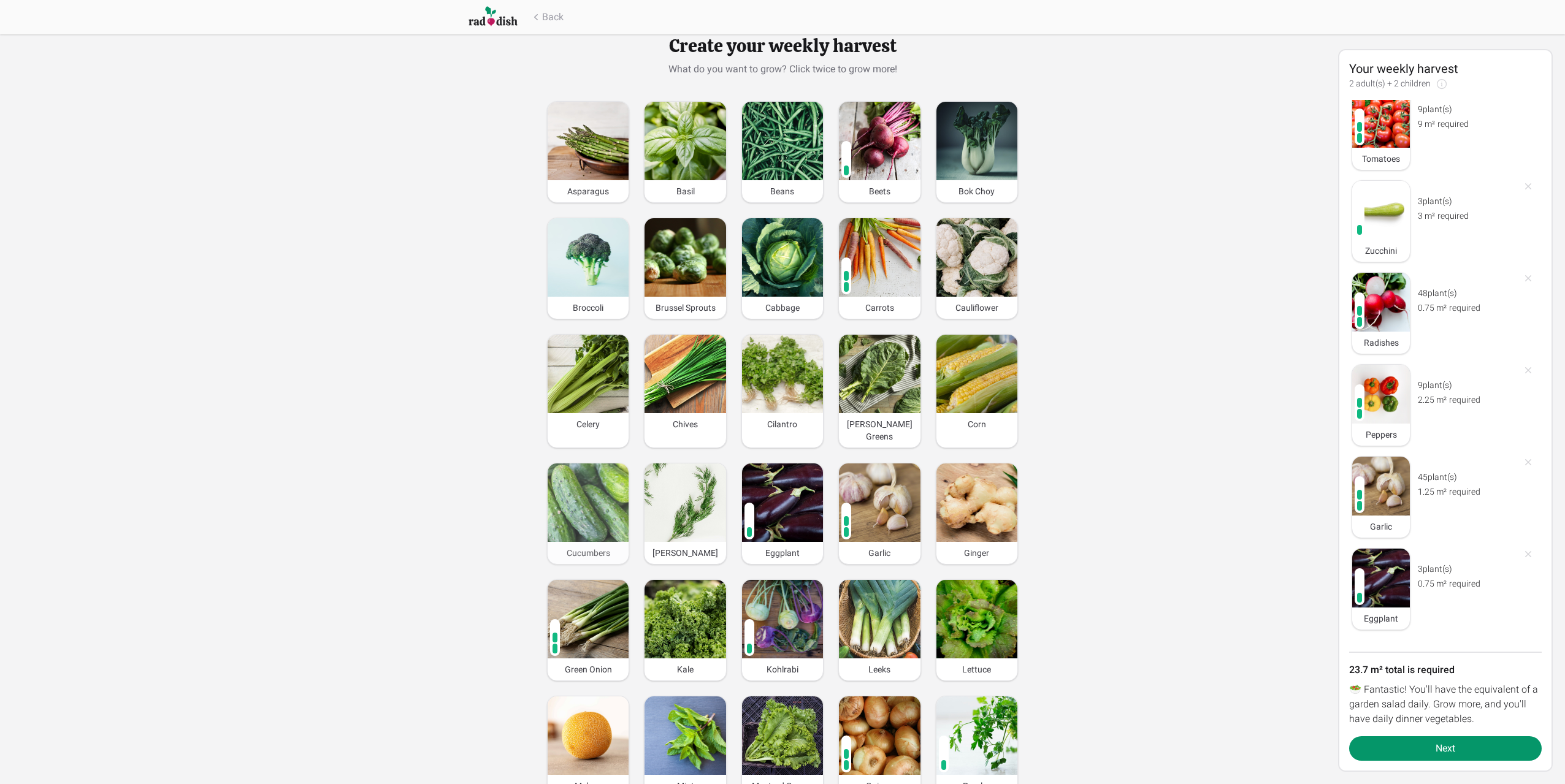
click at [591, 499] on img at bounding box center [587, 503] width 81 height 78
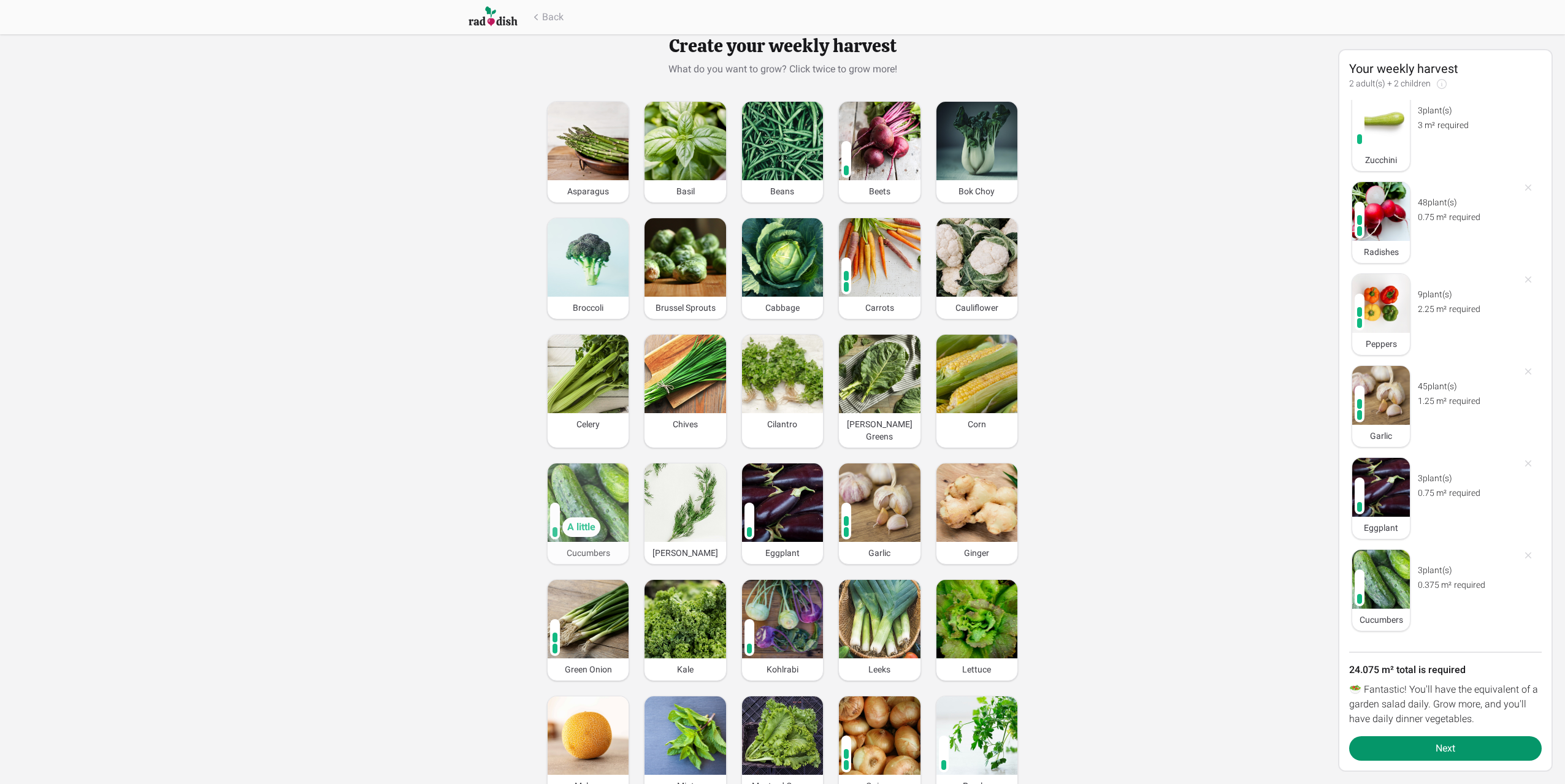
scroll to position [842, 0]
click at [593, 496] on img at bounding box center [588, 504] width 74 height 72
click at [1428, 751] on button "Next" at bounding box center [1445, 748] width 193 height 25
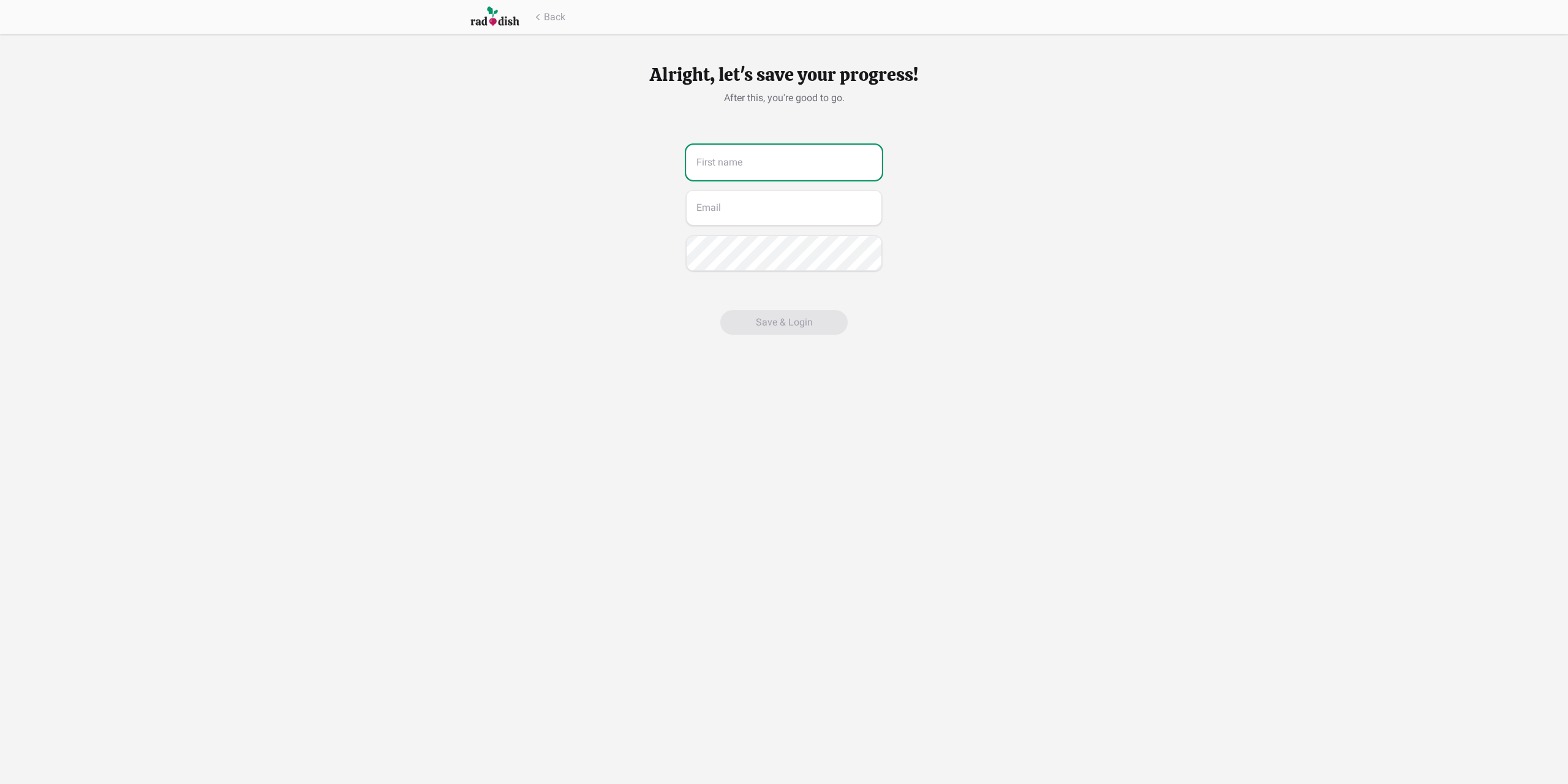
click at [769, 153] on input "text" at bounding box center [784, 163] width 196 height 36
type input "Maco"
type input "maco76maco@gmail.com"
click at [769, 320] on button "Save & Login" at bounding box center [784, 322] width 128 height 25
click at [780, 324] on button "Save & Login" at bounding box center [784, 322] width 128 height 25
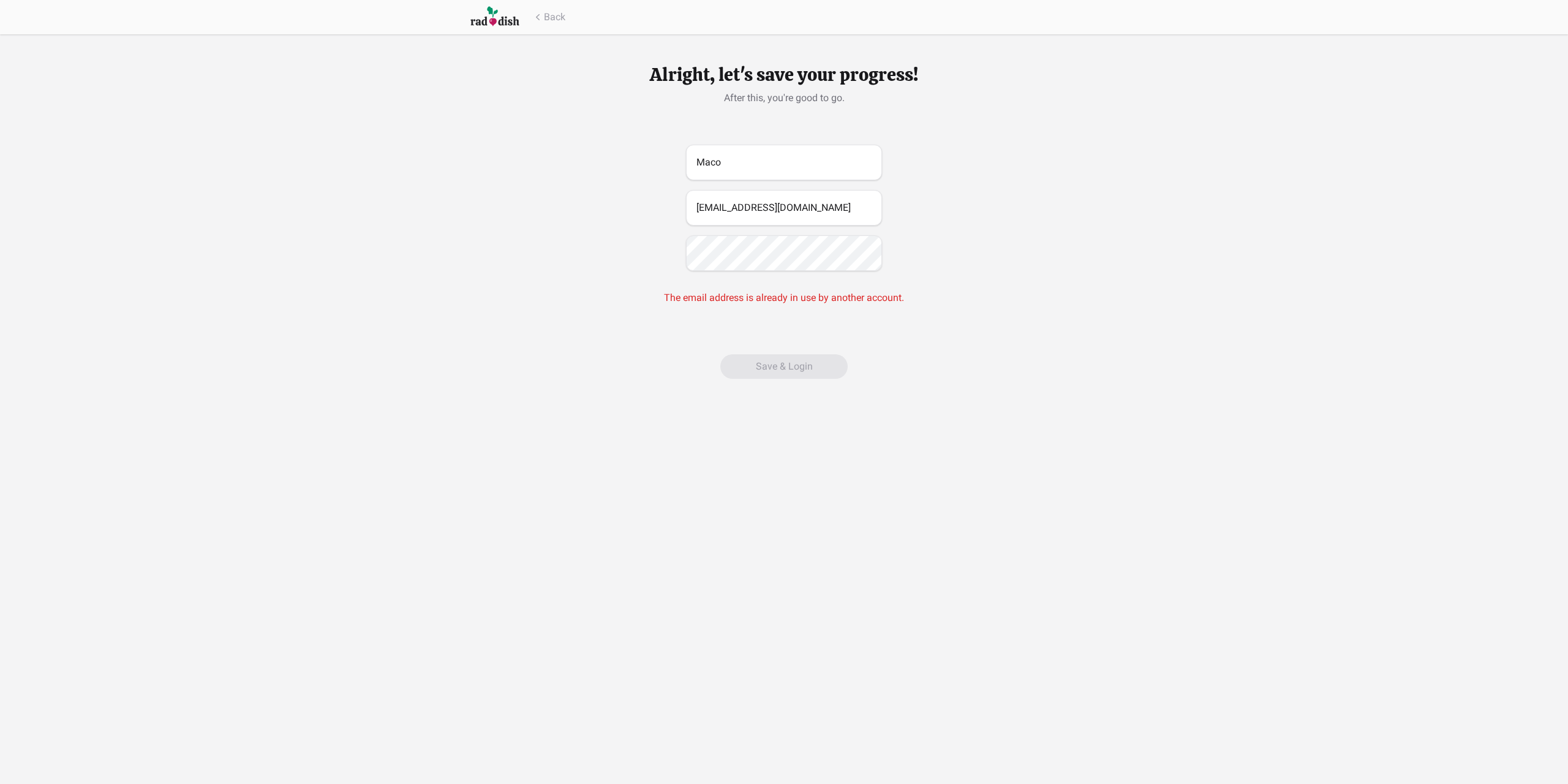
click at [501, 16] on img at bounding box center [495, 16] width 49 height 23
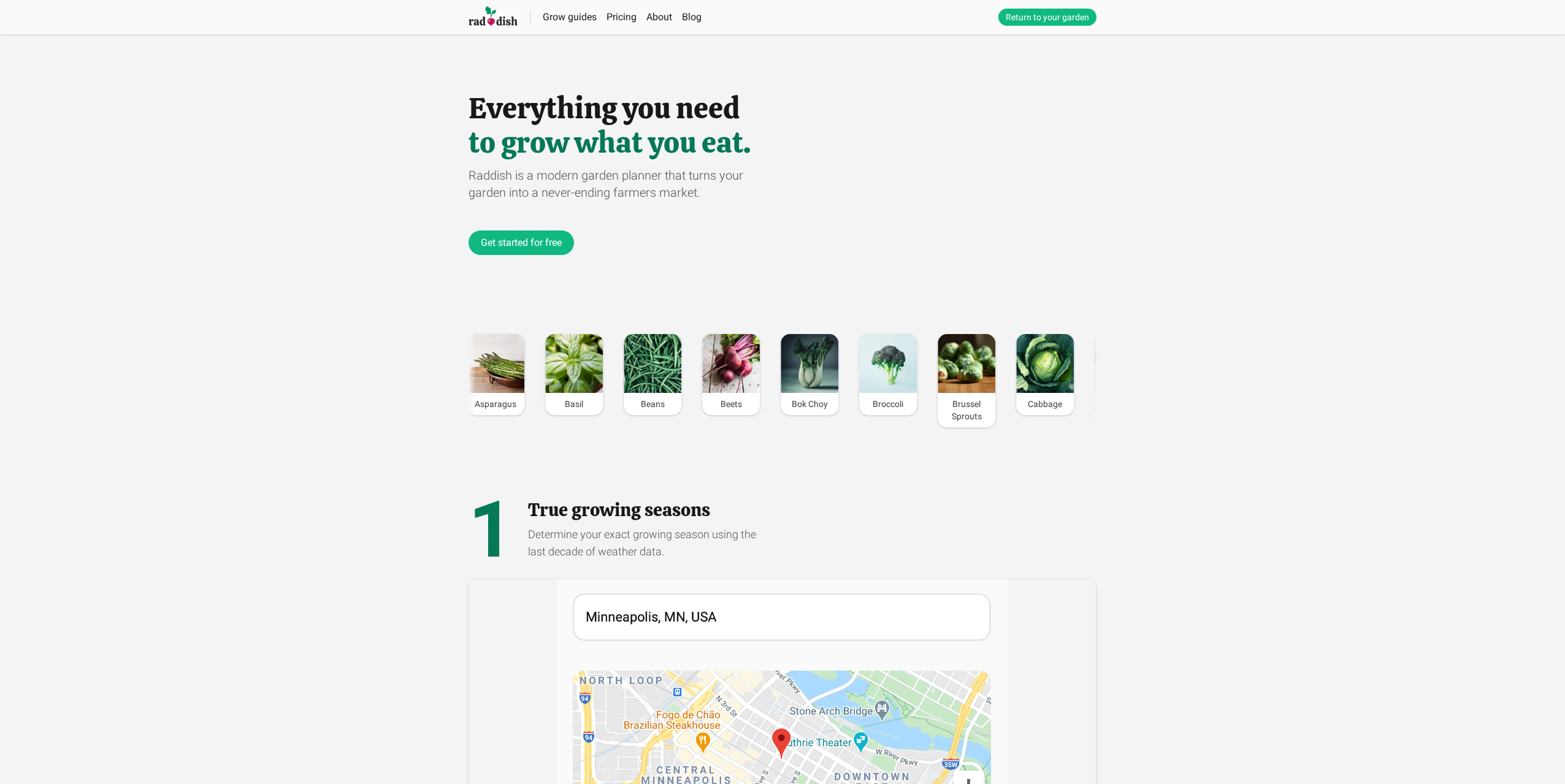
click at [1049, 13] on link "Return to your garden" at bounding box center [1047, 17] width 98 height 17
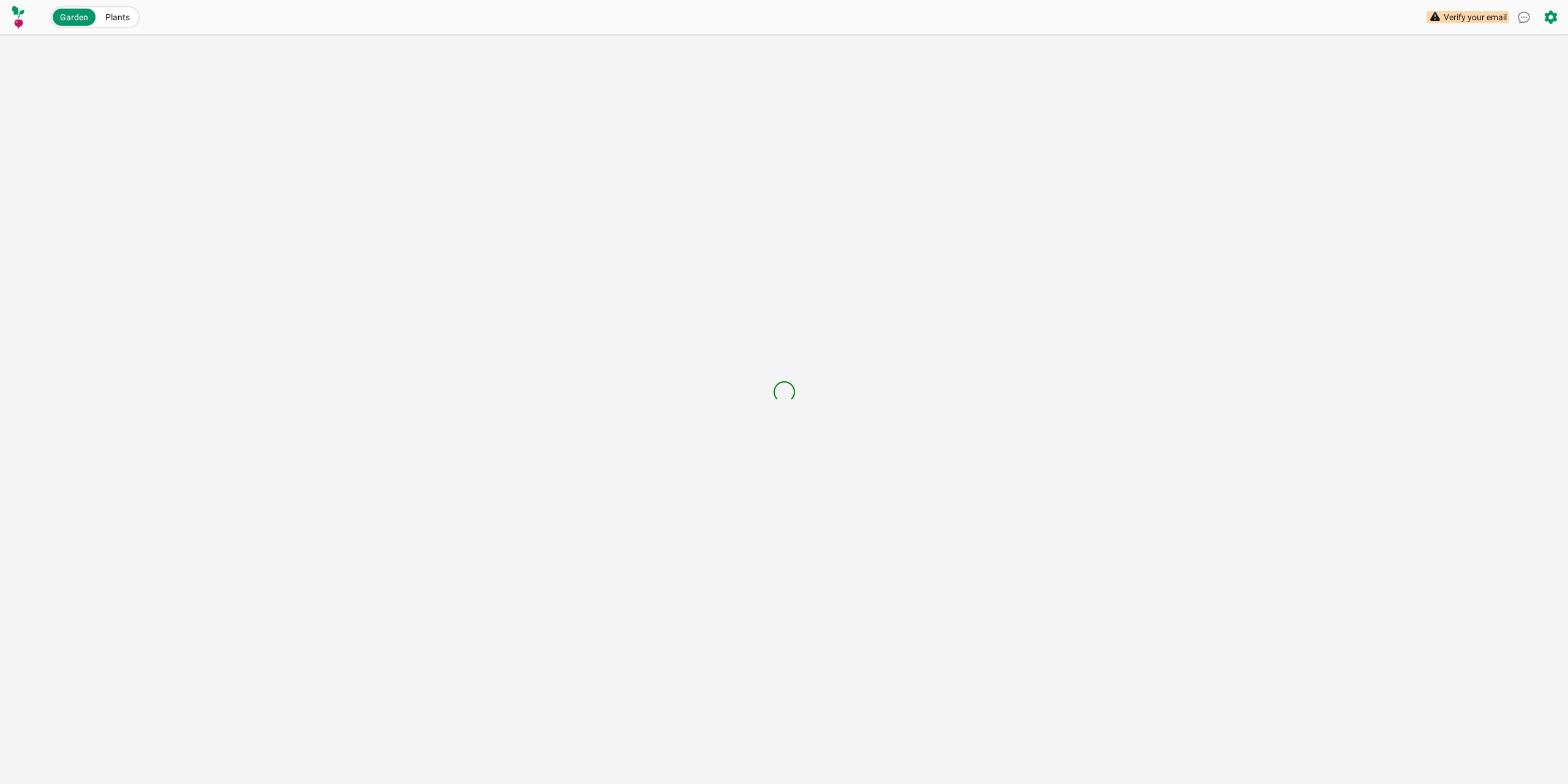
click at [1456, 14] on span "Verify your email" at bounding box center [1475, 17] width 63 height 12
click at [1548, 19] on icon at bounding box center [1551, 17] width 12 height 14
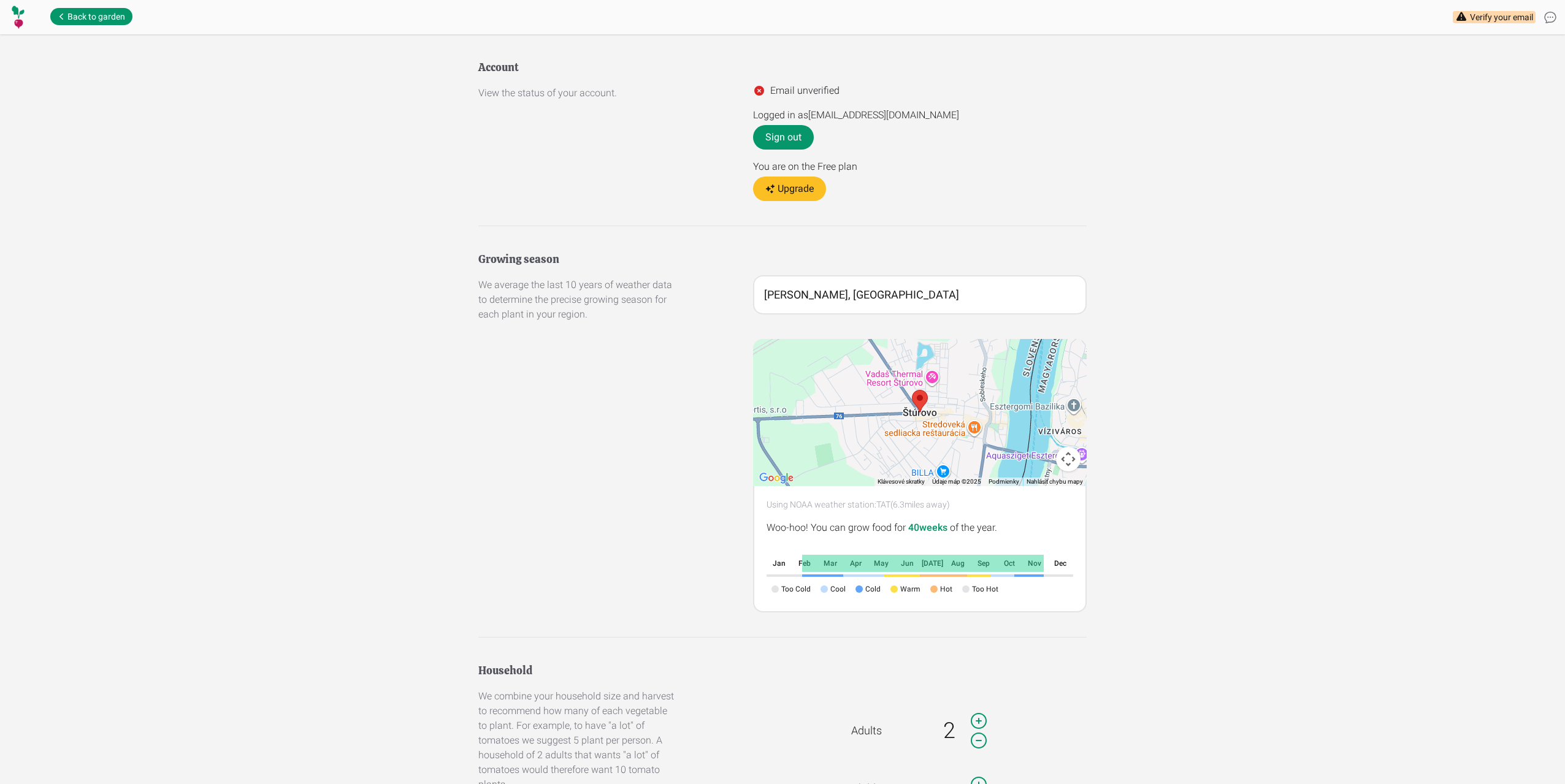
click at [1550, 19] on icon at bounding box center [1550, 17] width 14 height 14
click at [1489, 19] on span "Verify your email" at bounding box center [1501, 17] width 63 height 12
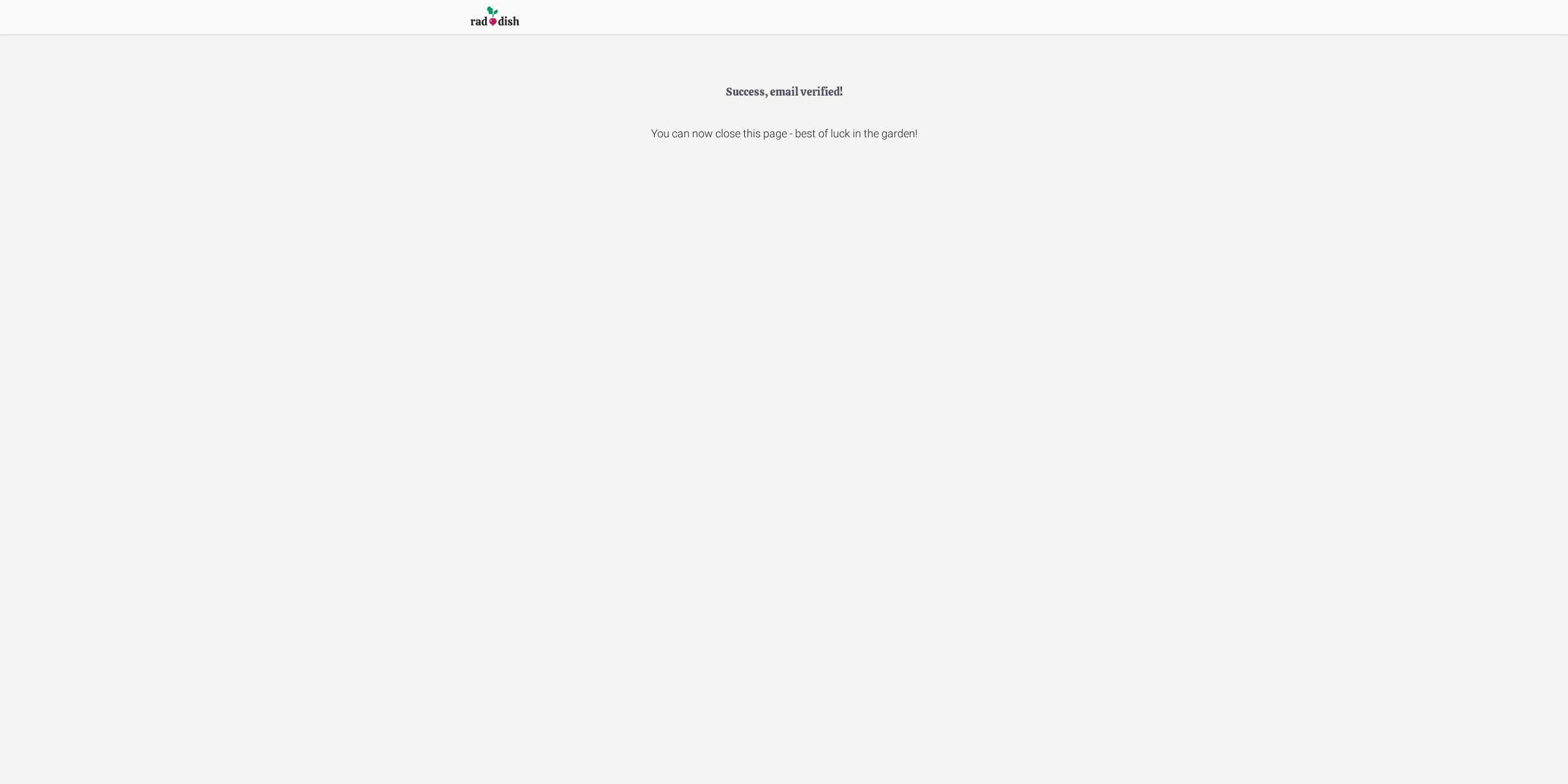
drag, startPoint x: 740, startPoint y: 135, endPoint x: 722, endPoint y: 134, distance: 18.0
click at [739, 135] on div "You can now close this page - best of luck in the garden!" at bounding box center [784, 134] width 267 height 17
click at [488, 17] on img at bounding box center [495, 16] width 49 height 23
click at [503, 20] on img at bounding box center [495, 16] width 49 height 23
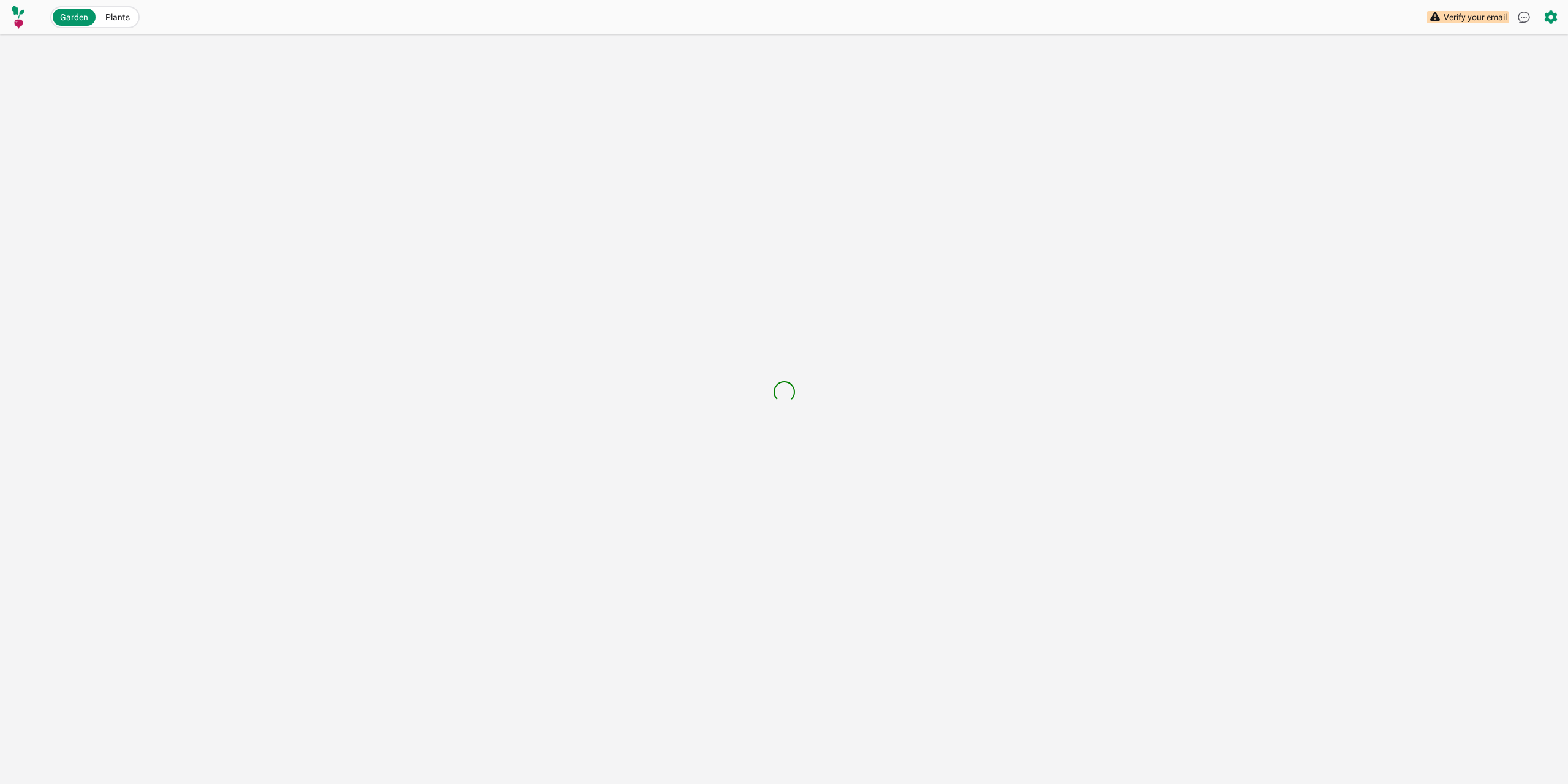
click at [1519, 19] on icon at bounding box center [1524, 17] width 11 height 10
click at [1550, 17] on icon at bounding box center [1551, 17] width 14 height 14
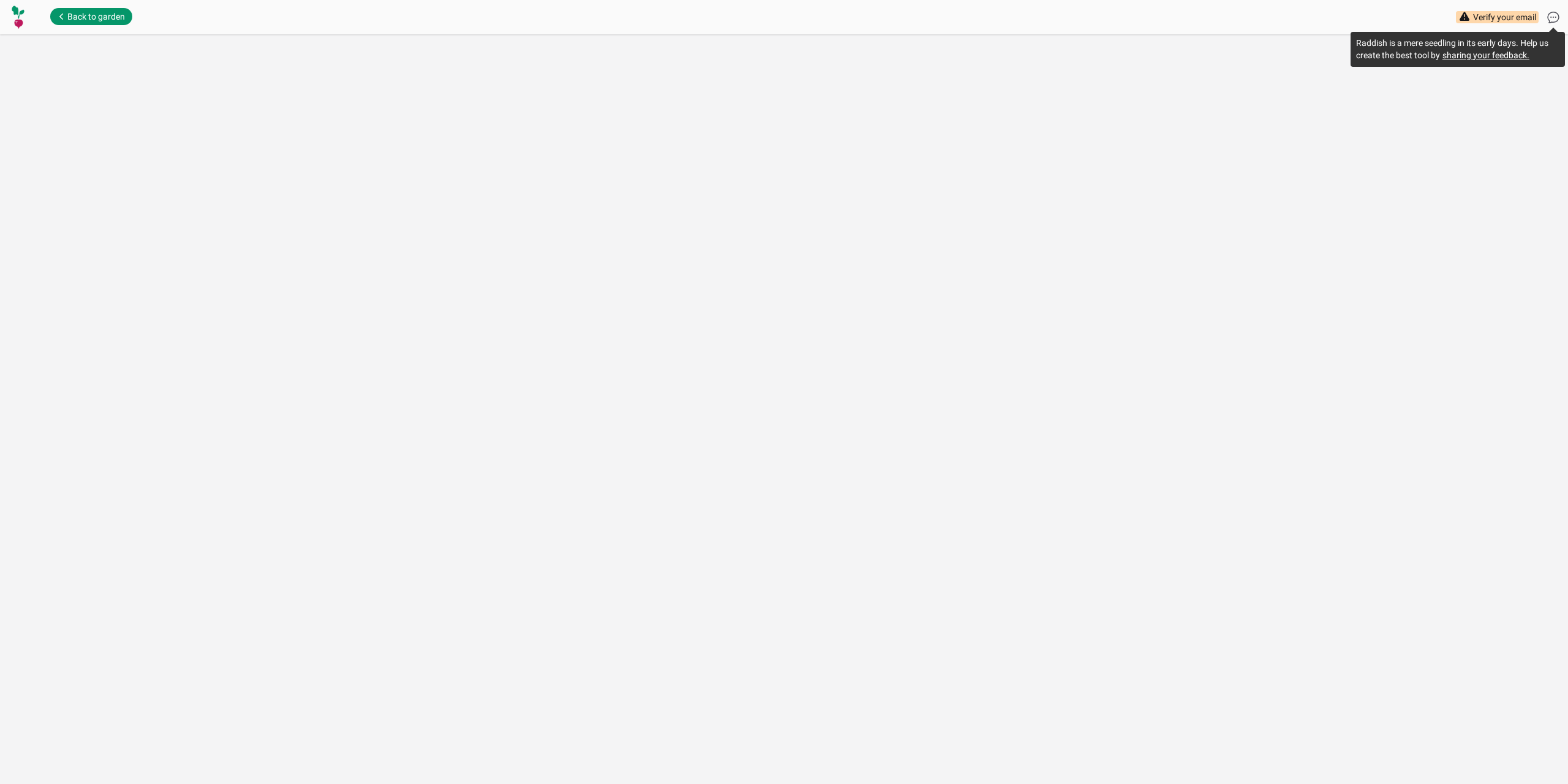
click at [1550, 17] on icon at bounding box center [1553, 17] width 14 height 14
click at [108, 14] on span "Back to garden" at bounding box center [96, 16] width 58 height 12
click at [1441, 16] on icon at bounding box center [1435, 17] width 12 height 12
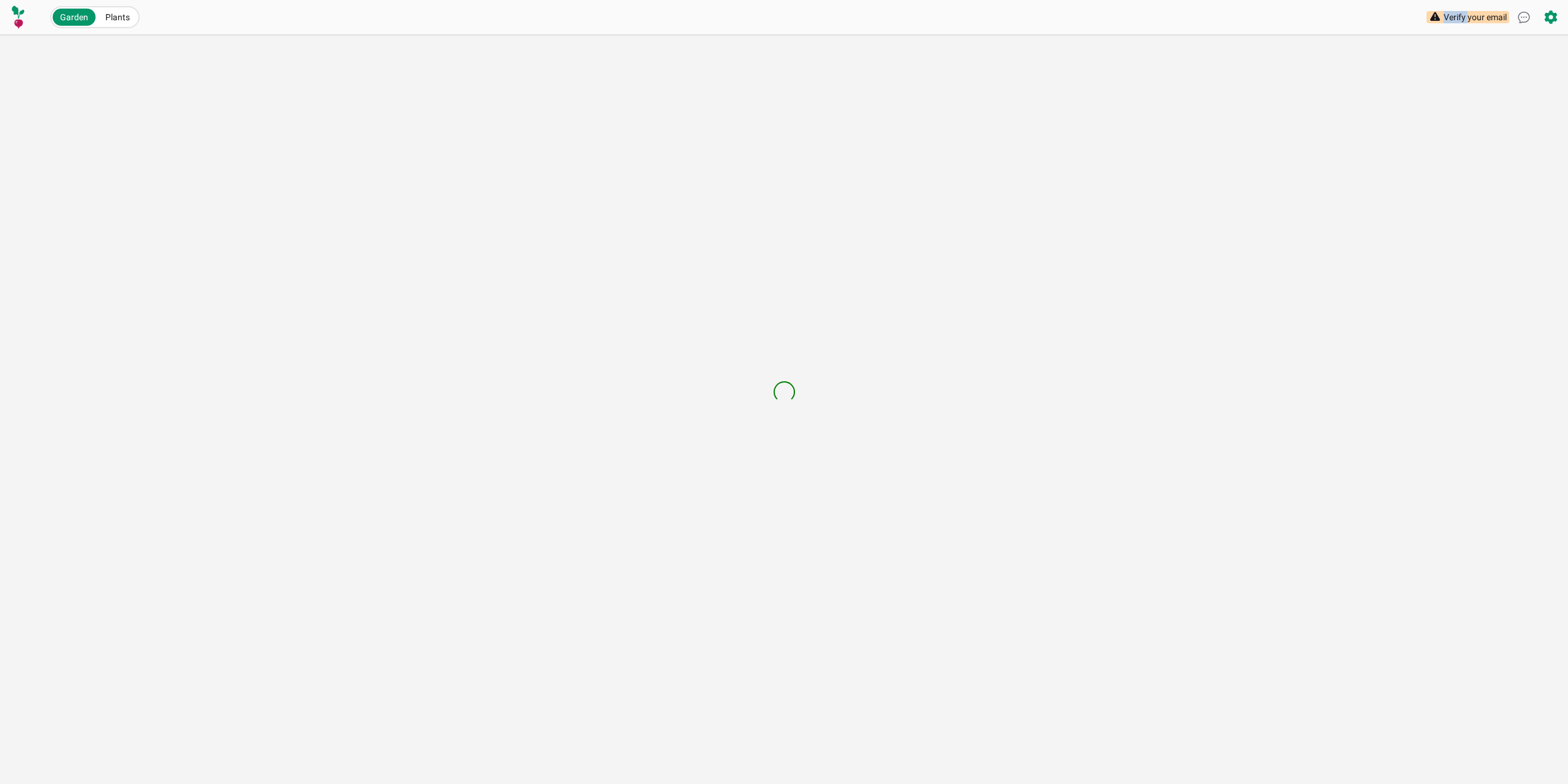
click at [1441, 16] on div "Verify your email" at bounding box center [1467, 17] width 83 height 12
click at [1442, 16] on div "Verify your email" at bounding box center [1467, 17] width 83 height 12
click at [20, 15] on img at bounding box center [18, 17] width 16 height 25
